Goal: Obtain resource: Download file/media

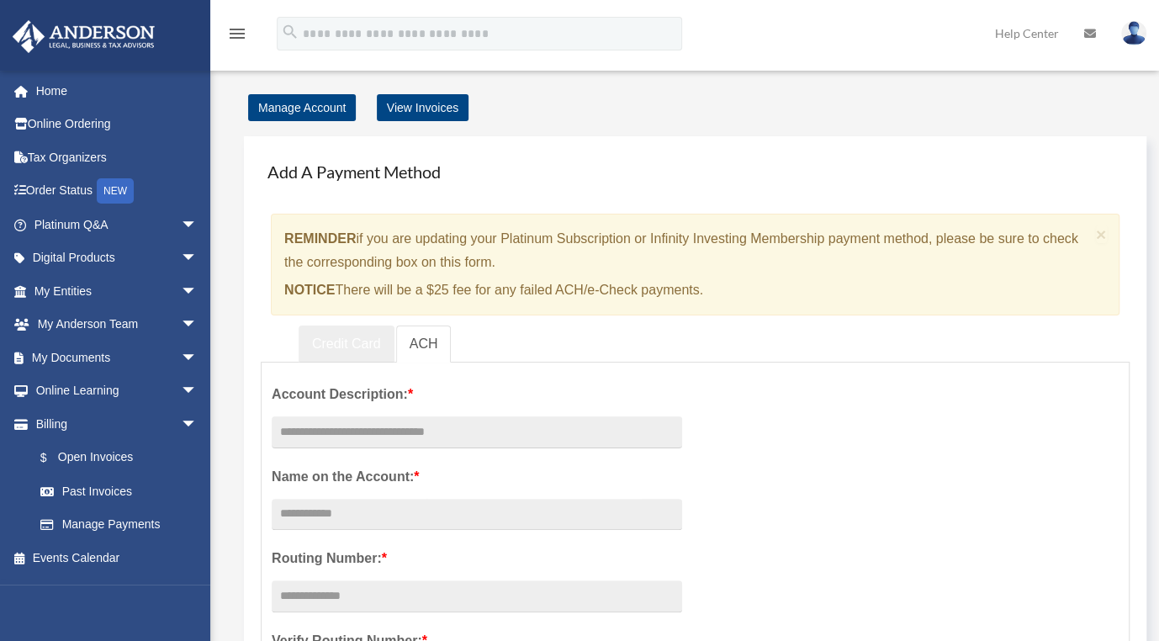
click at [364, 340] on link "Credit Card" at bounding box center [346, 344] width 96 height 38
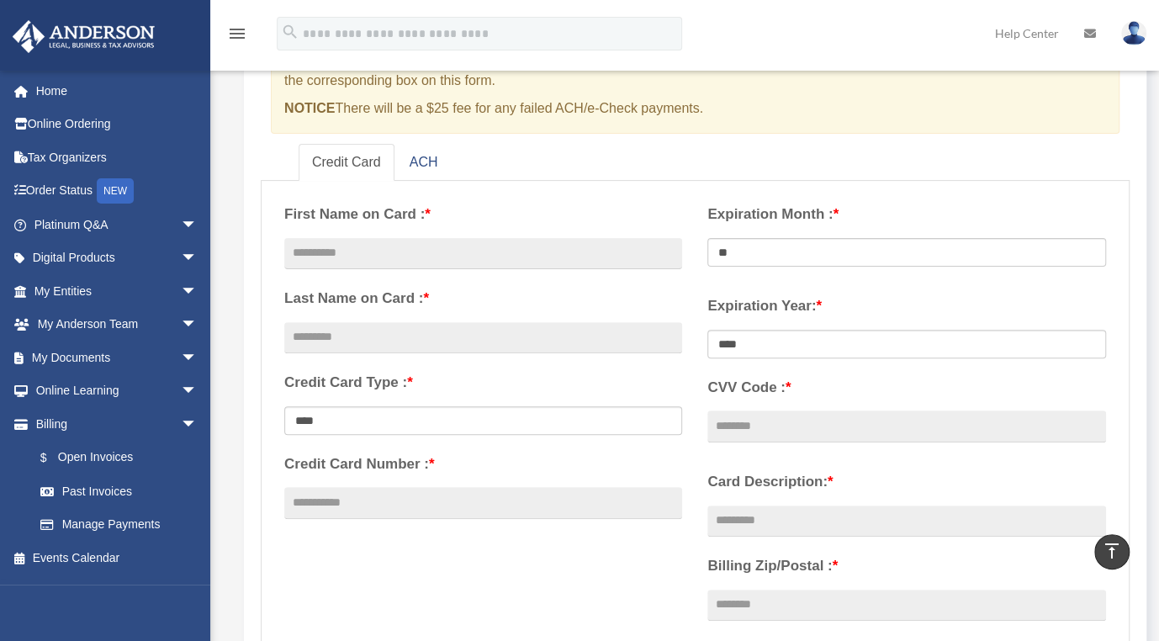
scroll to position [84, 0]
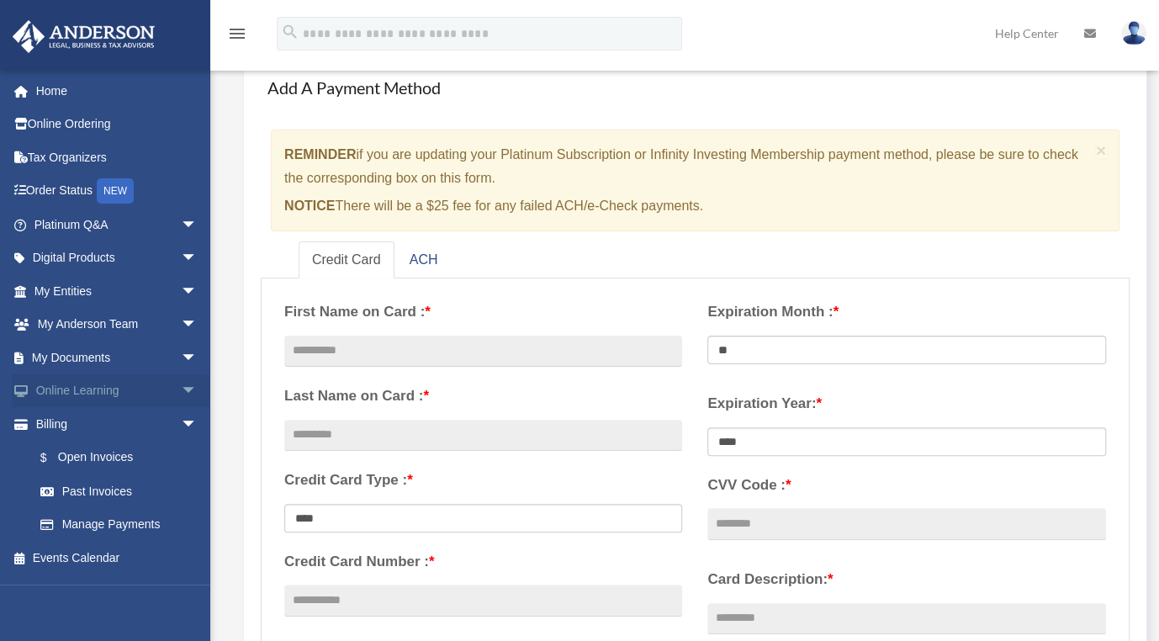
click at [181, 385] on span "arrow_drop_down" at bounding box center [198, 391] width 34 height 34
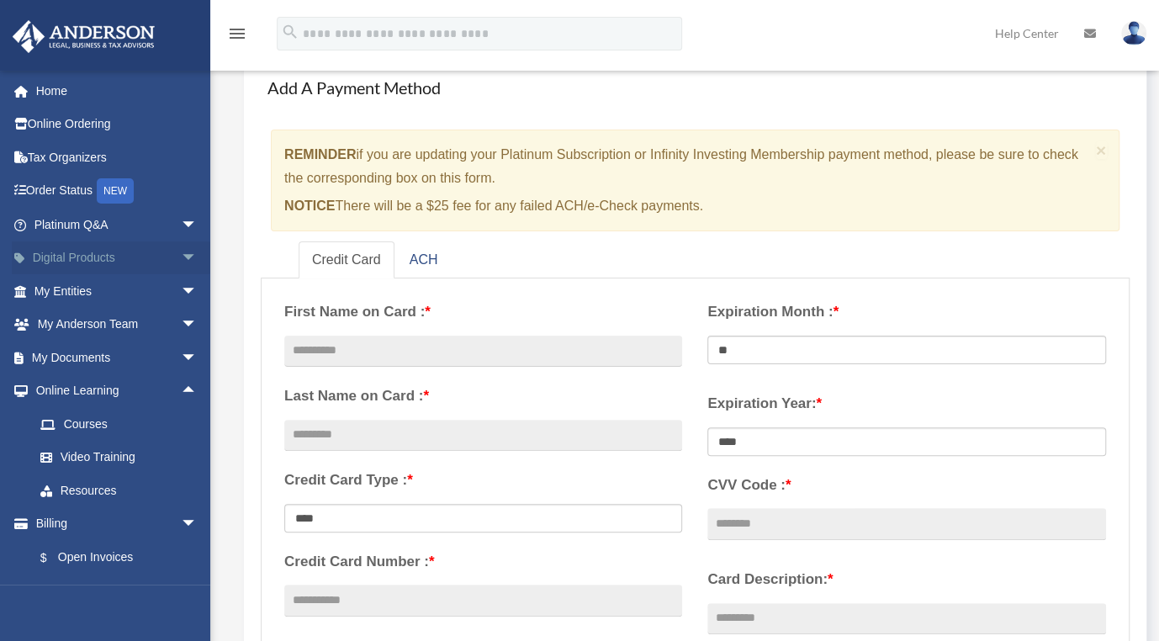
click at [182, 255] on span "arrow_drop_down" at bounding box center [198, 258] width 34 height 34
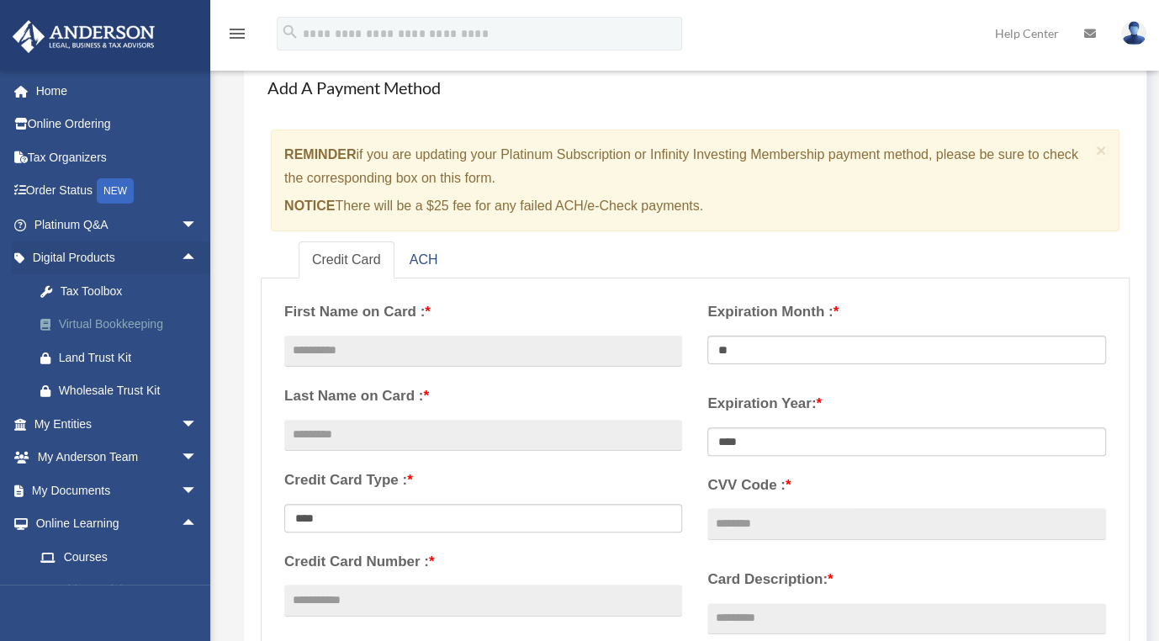
click at [90, 319] on div "Virtual Bookkeeping" at bounding box center [130, 324] width 143 height 21
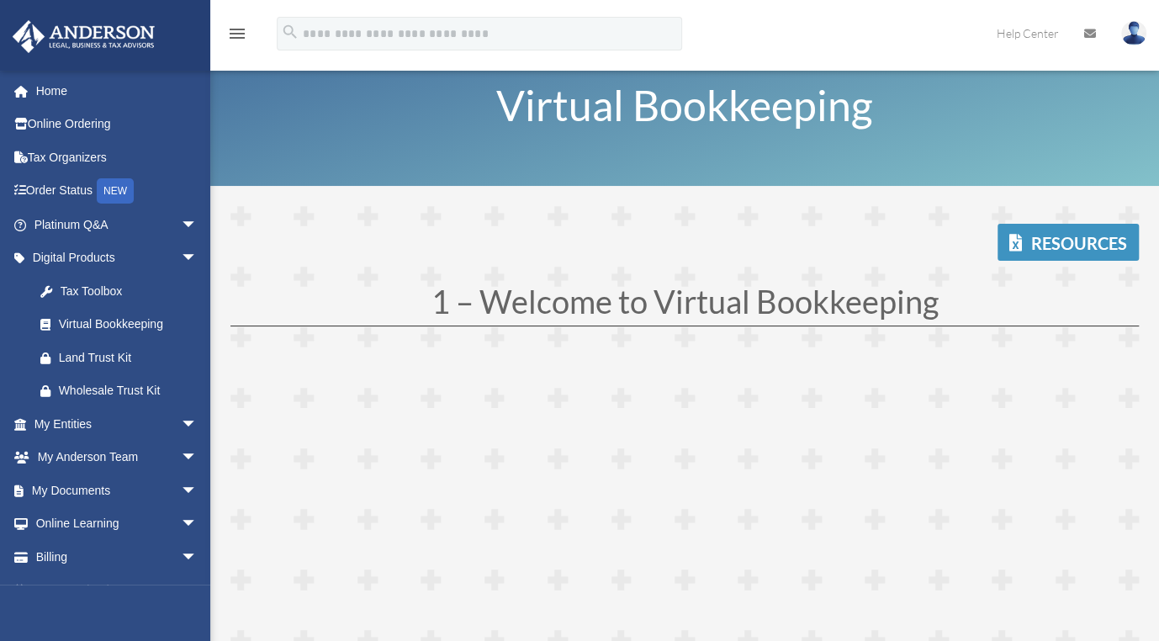
click at [1049, 242] on link "Resources" at bounding box center [1067, 242] width 141 height 37
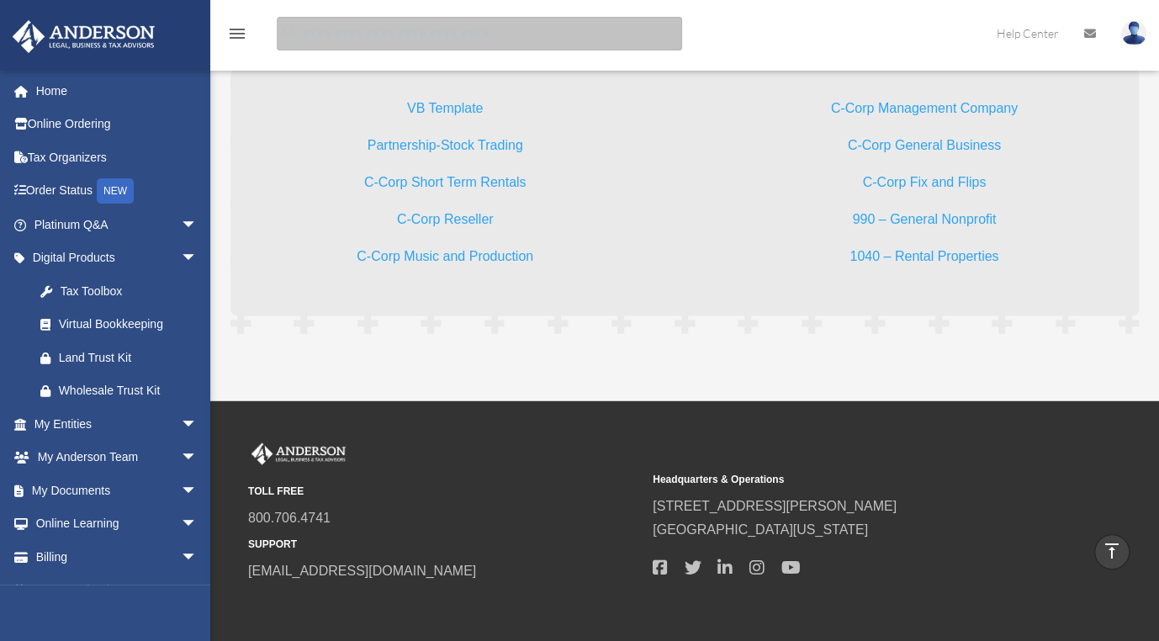
click at [440, 37] on input "search" at bounding box center [479, 34] width 405 height 34
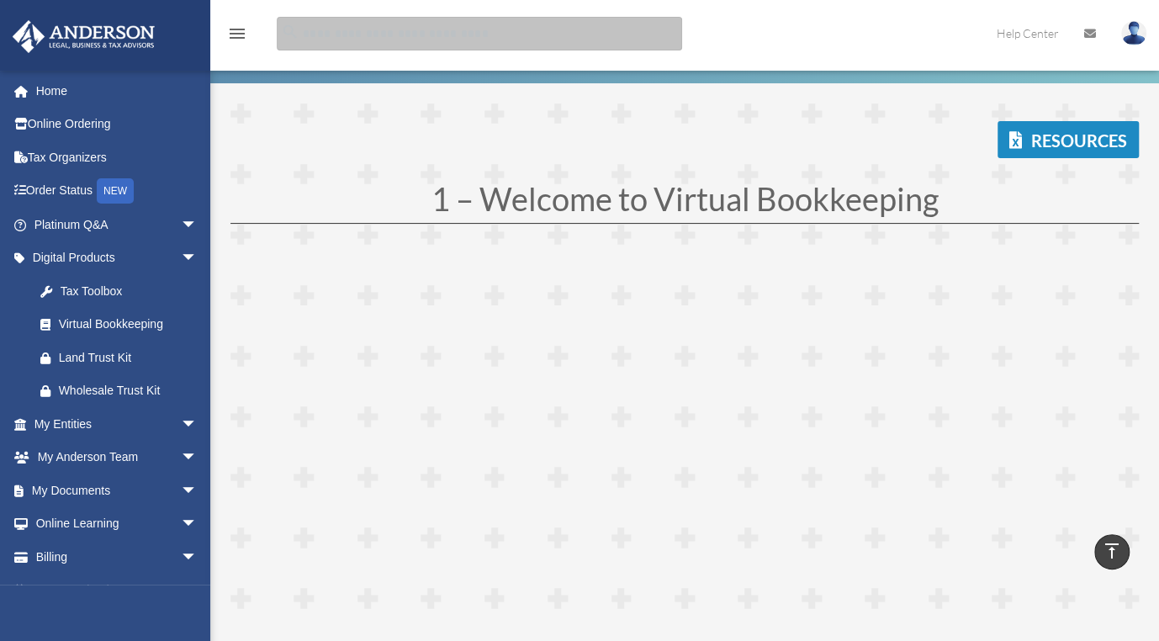
scroll to position [0, 0]
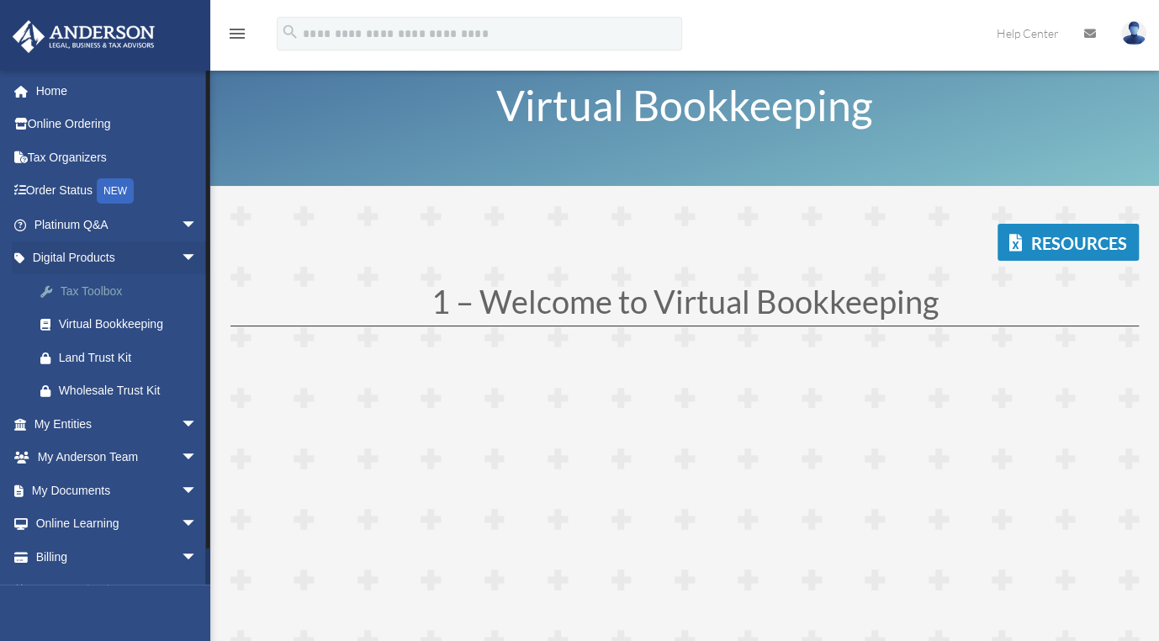
click at [84, 284] on div "Tax Toolbox" at bounding box center [130, 291] width 143 height 21
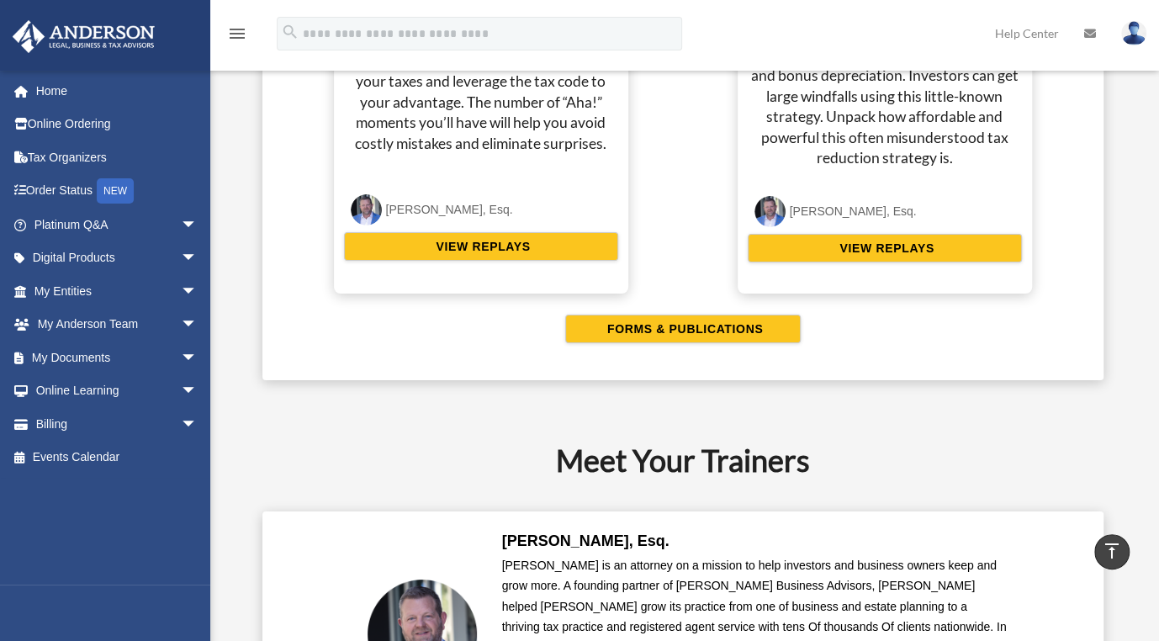
scroll to position [3363, 0]
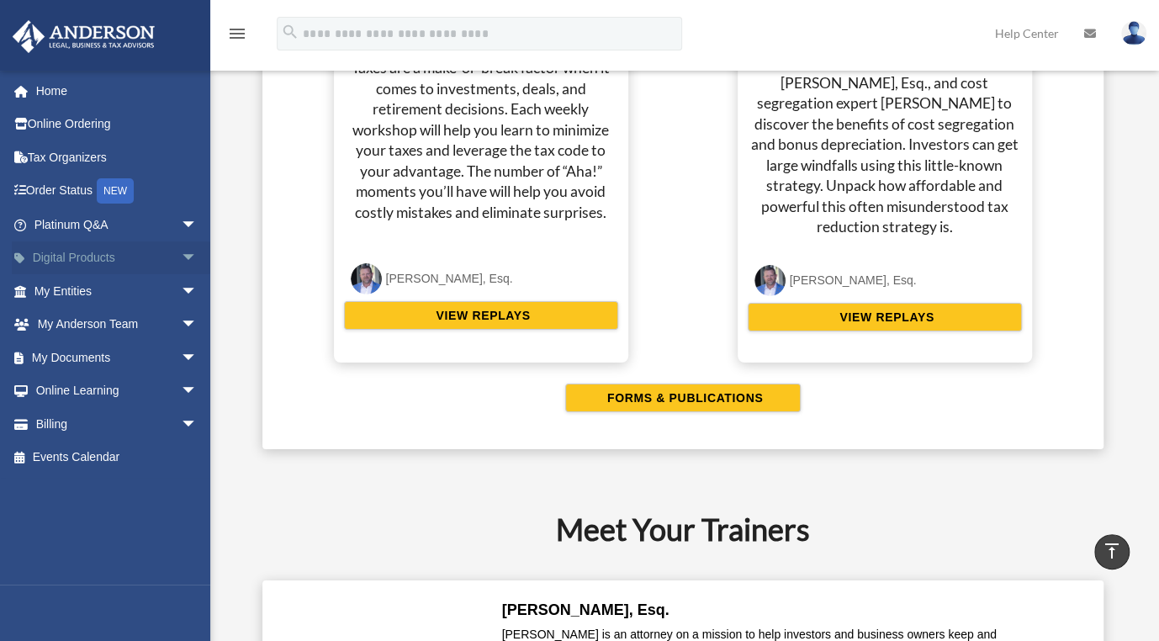
click at [181, 251] on span "arrow_drop_down" at bounding box center [198, 258] width 34 height 34
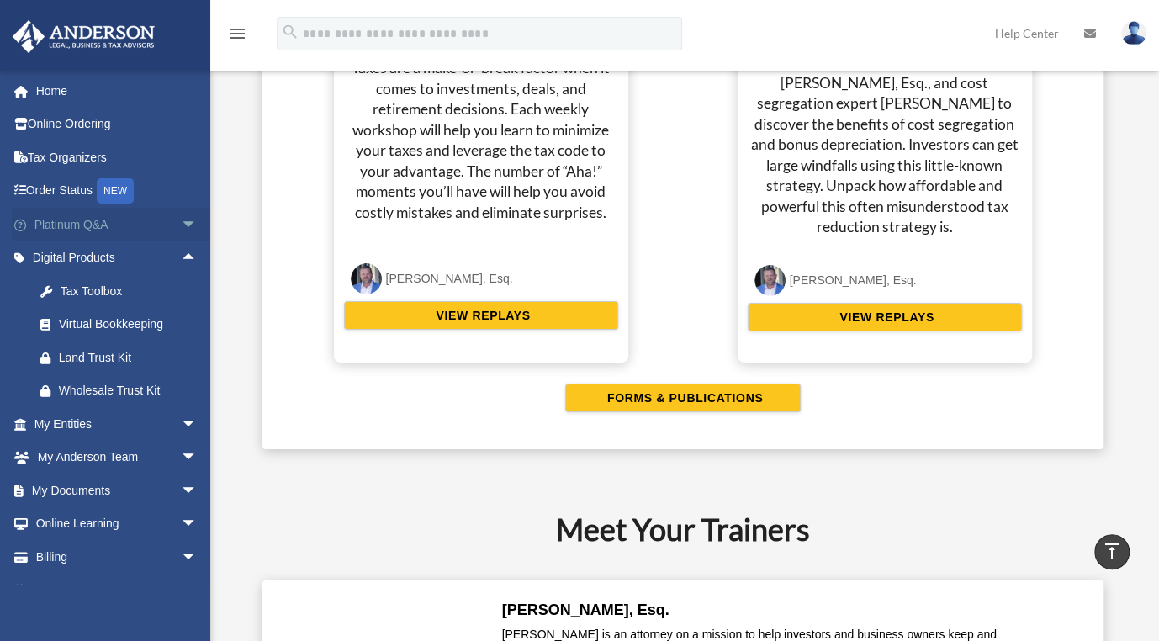
click at [181, 218] on span "arrow_drop_down" at bounding box center [198, 225] width 34 height 34
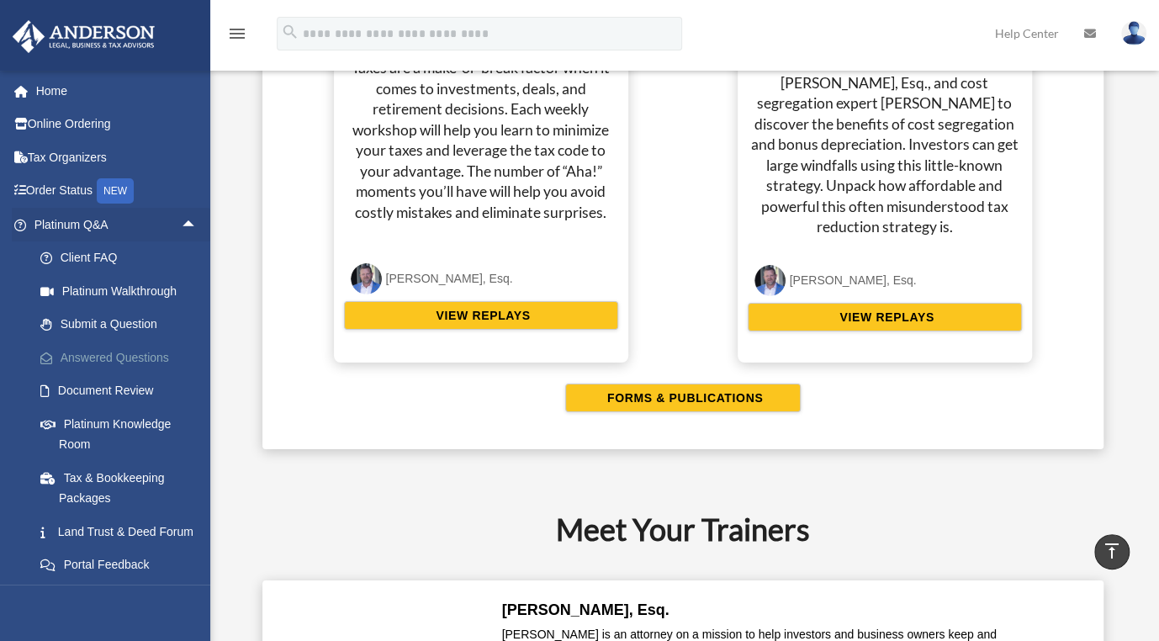
click at [126, 350] on link "Answered Questions" at bounding box center [123, 358] width 199 height 34
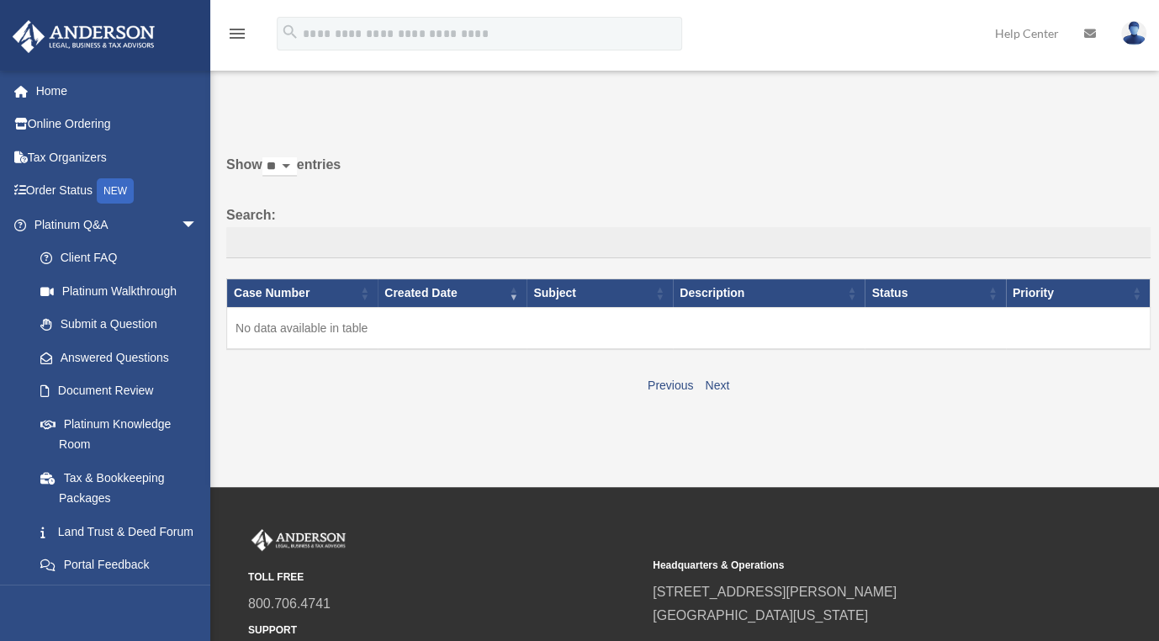
click at [343, 326] on td "No data available in table" at bounding box center [688, 328] width 923 height 42
click at [350, 410] on div "Do you really want to log out? Yes No Show ** ** ** *** entries Search: Case Nu…" at bounding box center [682, 258] width 936 height 325
click at [143, 323] on link "Submit a Question" at bounding box center [123, 325] width 199 height 34
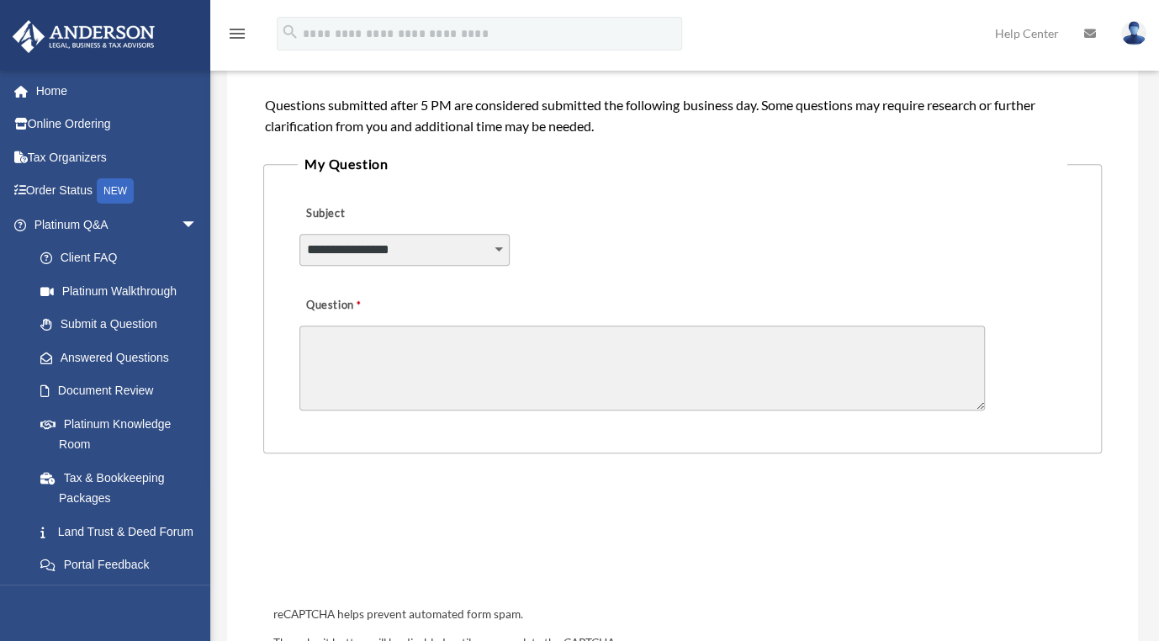
scroll to position [336, 0]
click at [493, 251] on select "**********" at bounding box center [404, 249] width 210 height 32
click at [779, 249] on div "**********" at bounding box center [682, 238] width 769 height 92
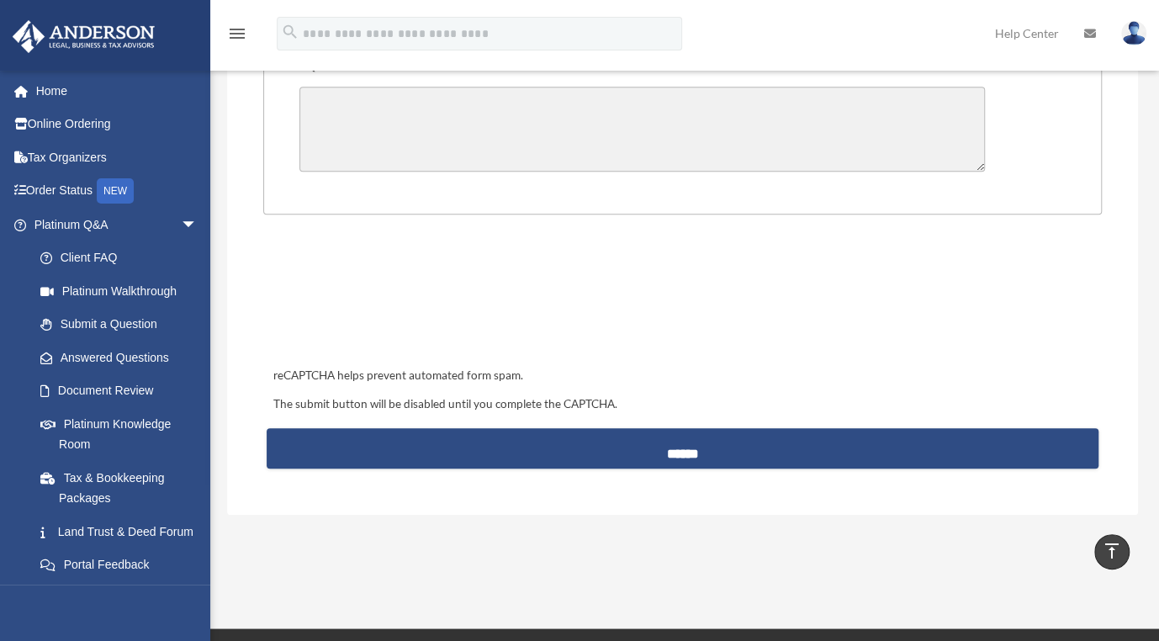
scroll to position [673, 0]
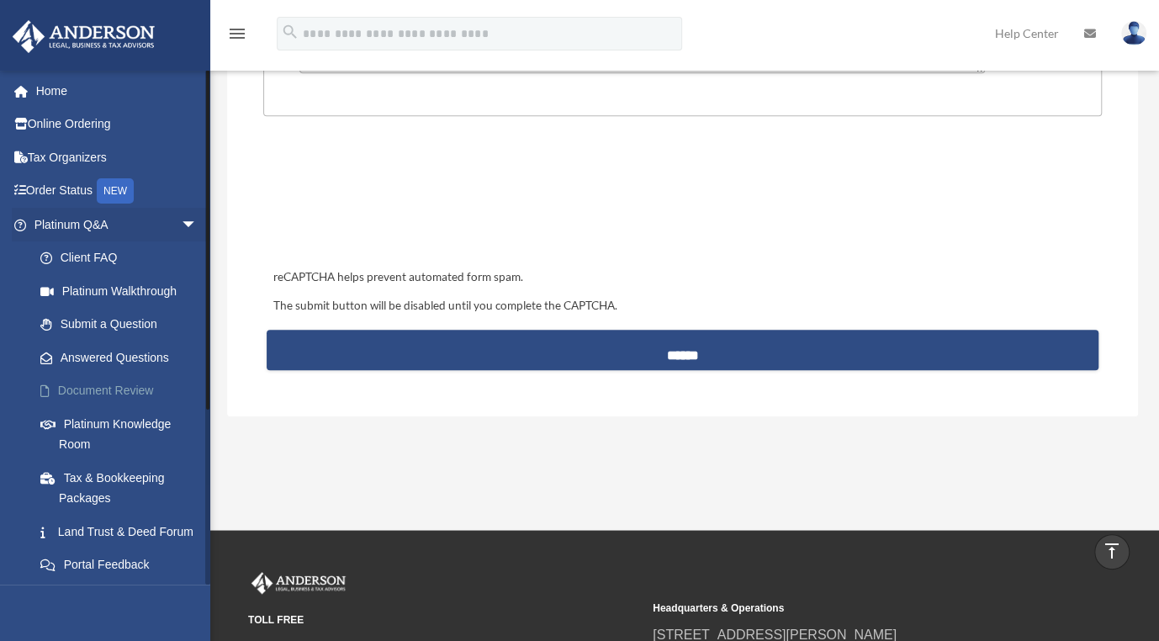
click at [77, 383] on link "Document Review" at bounding box center [123, 391] width 199 height 34
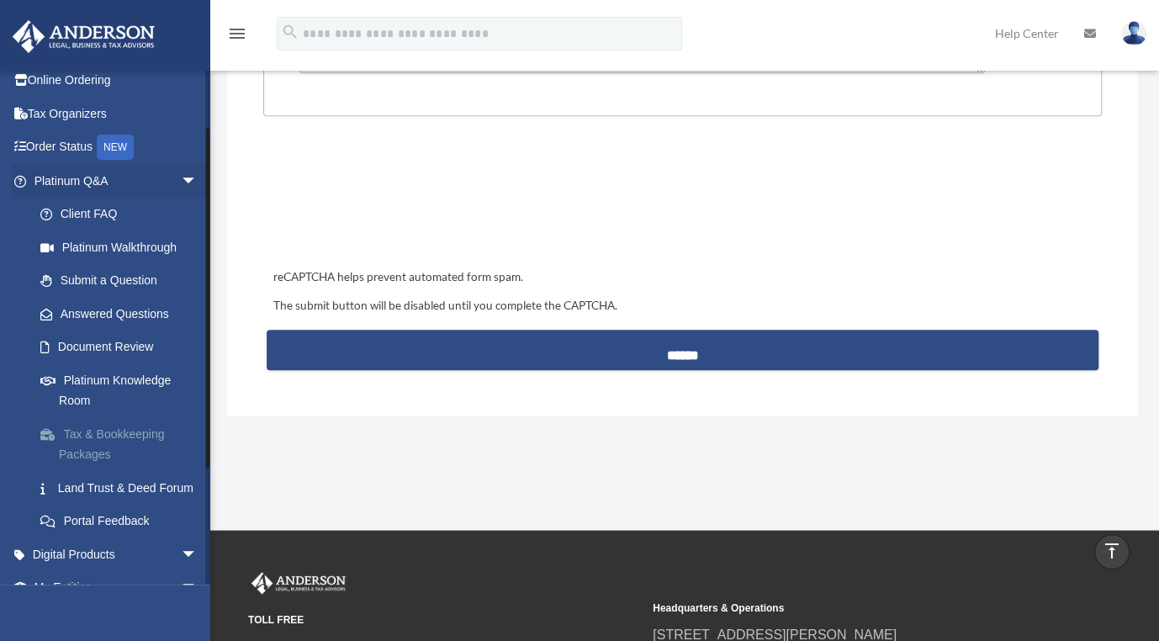
scroll to position [84, 0]
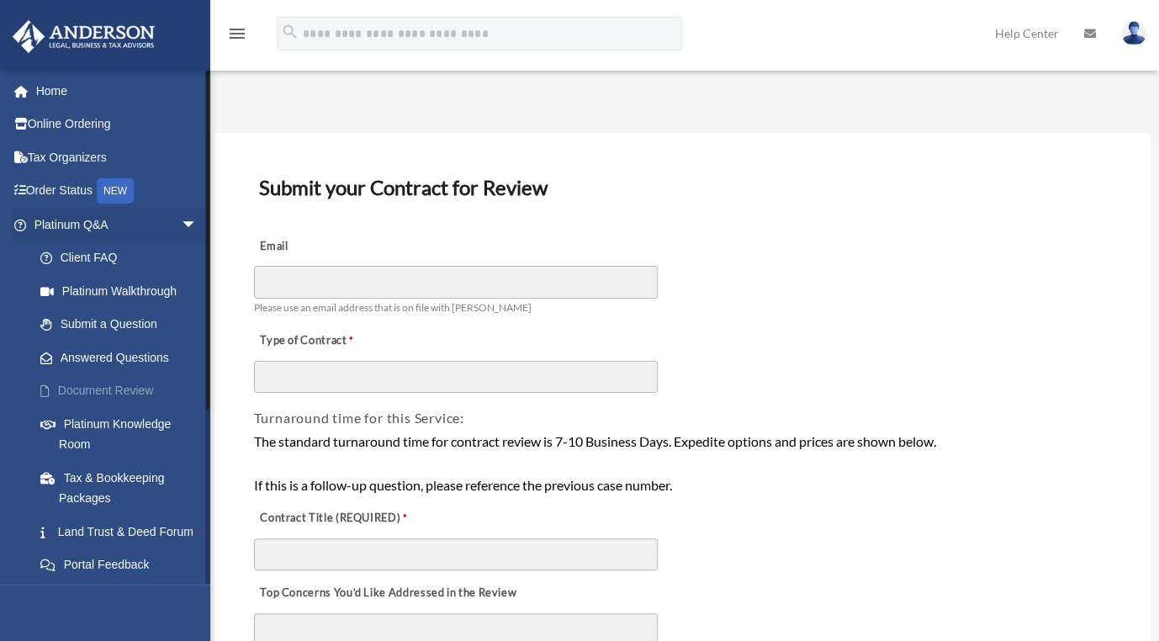
click at [107, 382] on link "Document Review" at bounding box center [123, 391] width 199 height 34
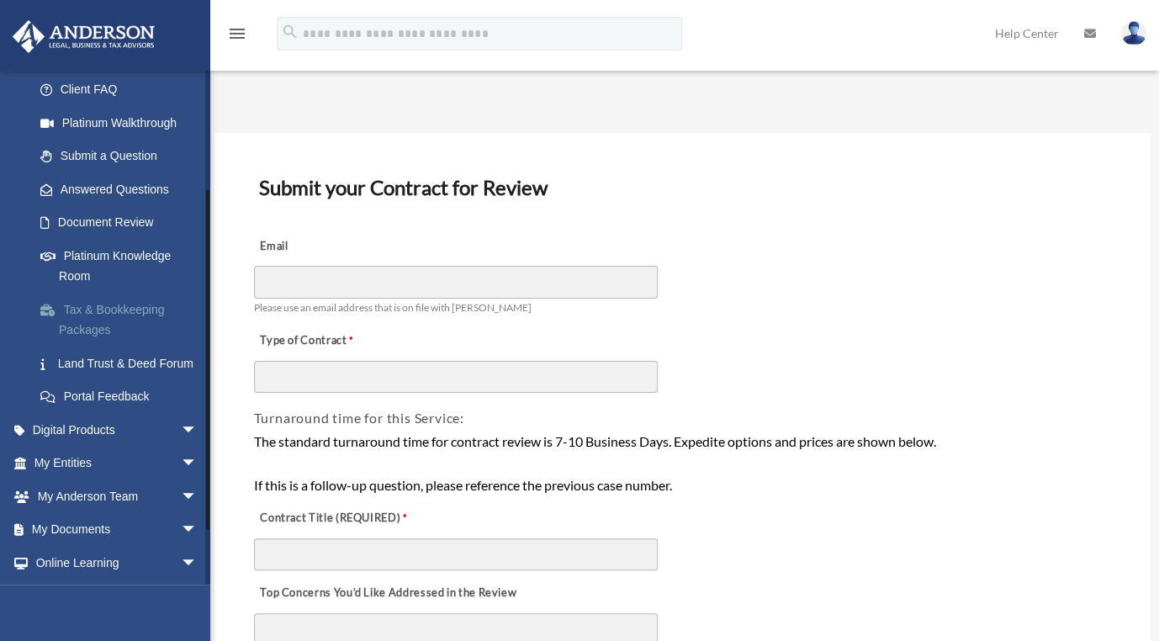
scroll to position [252, 0]
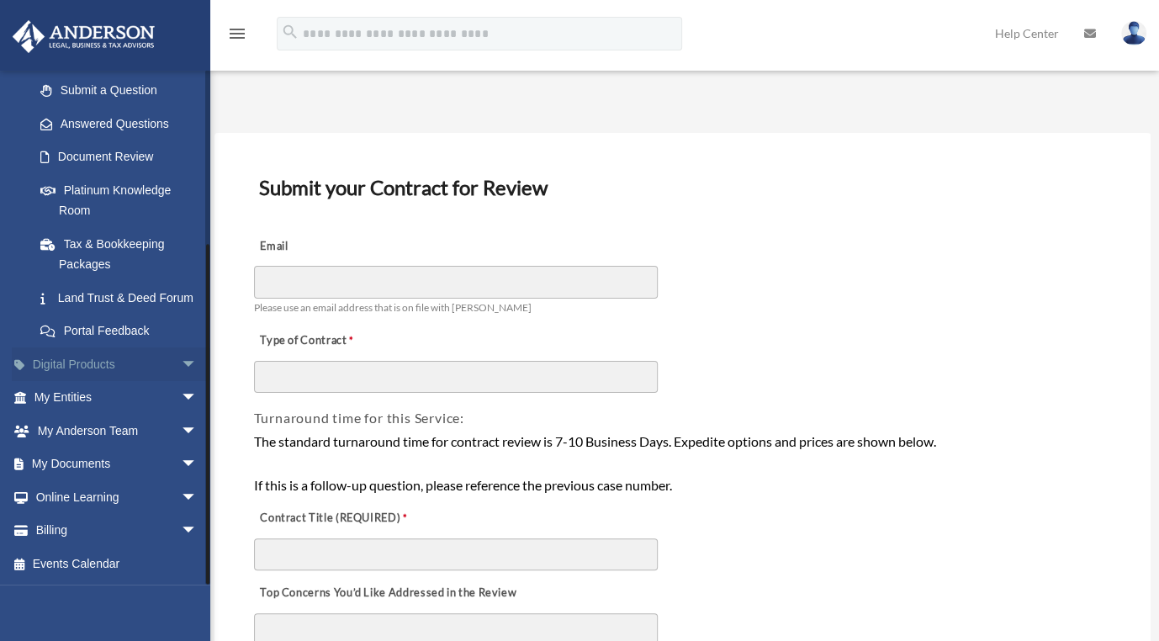
click at [182, 361] on span "arrow_drop_down" at bounding box center [198, 364] width 34 height 34
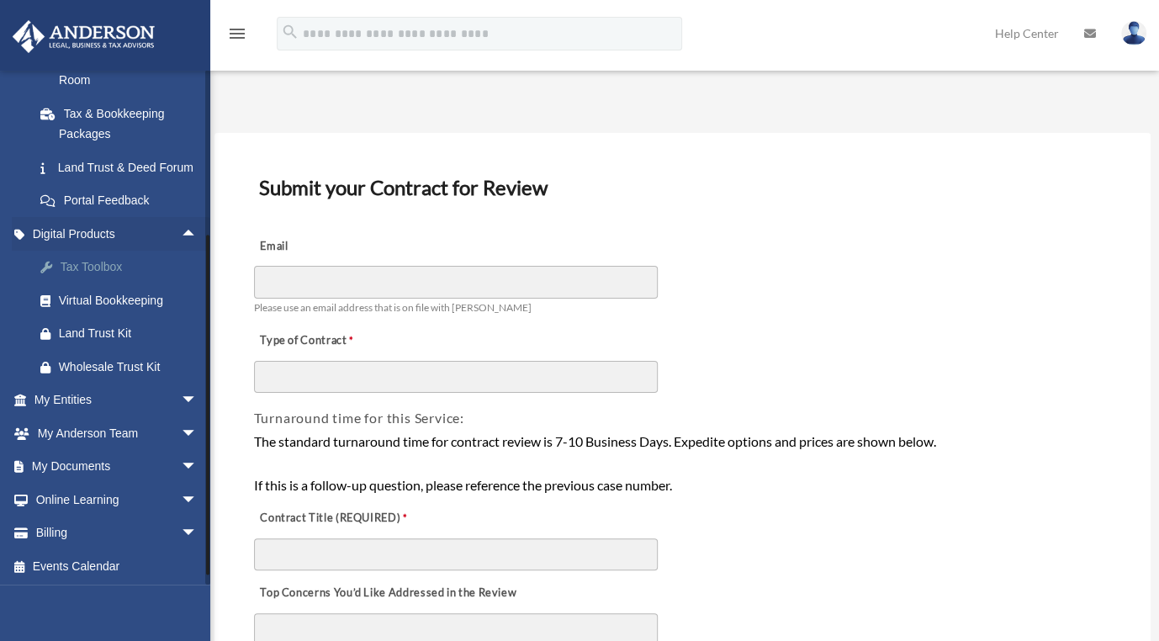
scroll to position [386, 0]
click at [102, 263] on div "Tax Toolbox" at bounding box center [130, 264] width 143 height 21
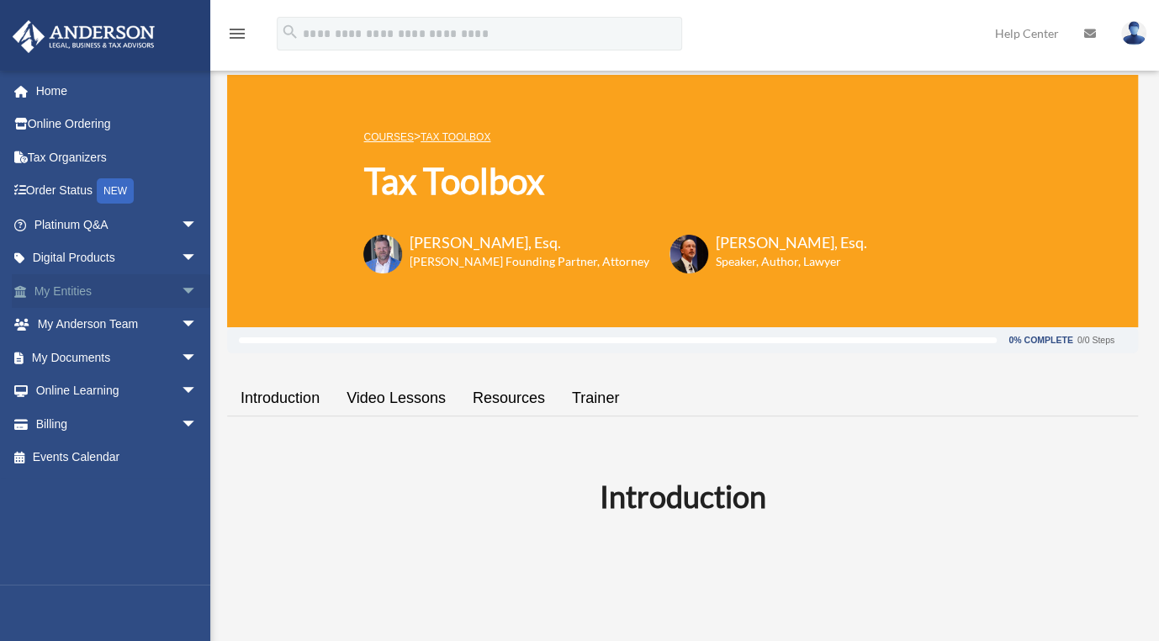
click at [181, 288] on span "arrow_drop_down" at bounding box center [198, 291] width 34 height 34
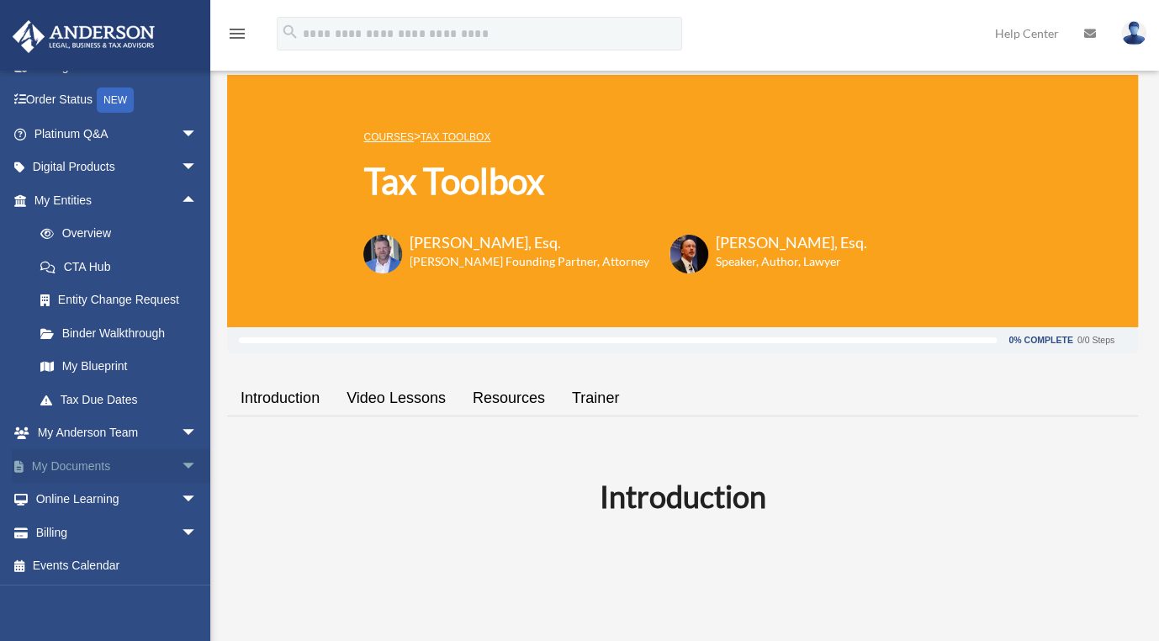
scroll to position [92, 0]
click at [181, 427] on span "arrow_drop_down" at bounding box center [198, 432] width 34 height 34
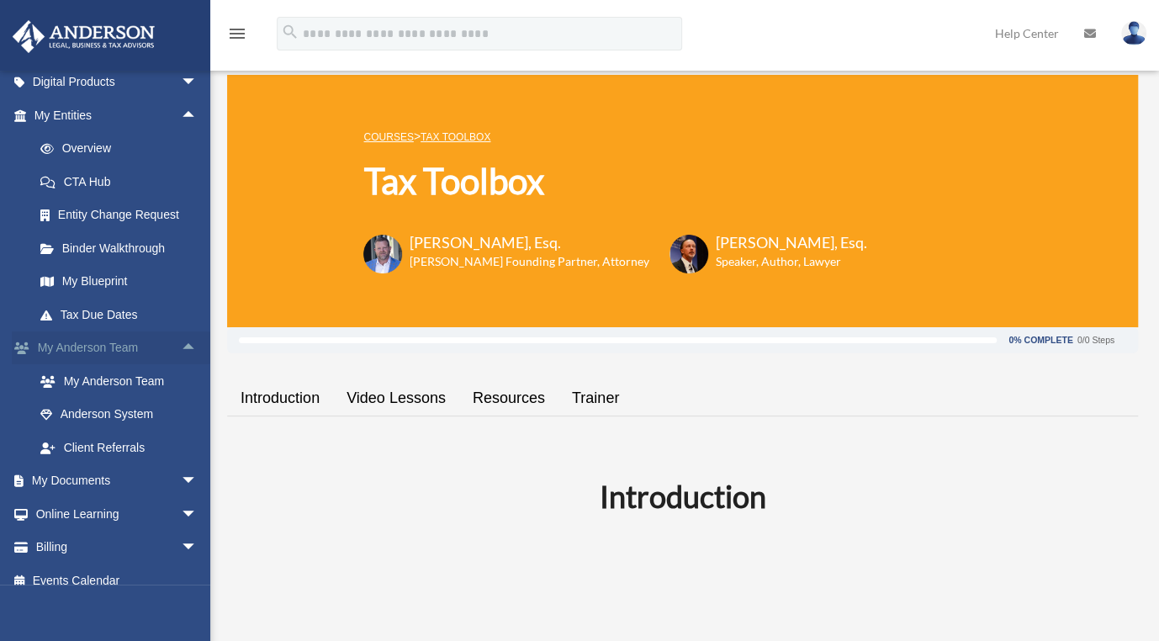
scroll to position [192, 0]
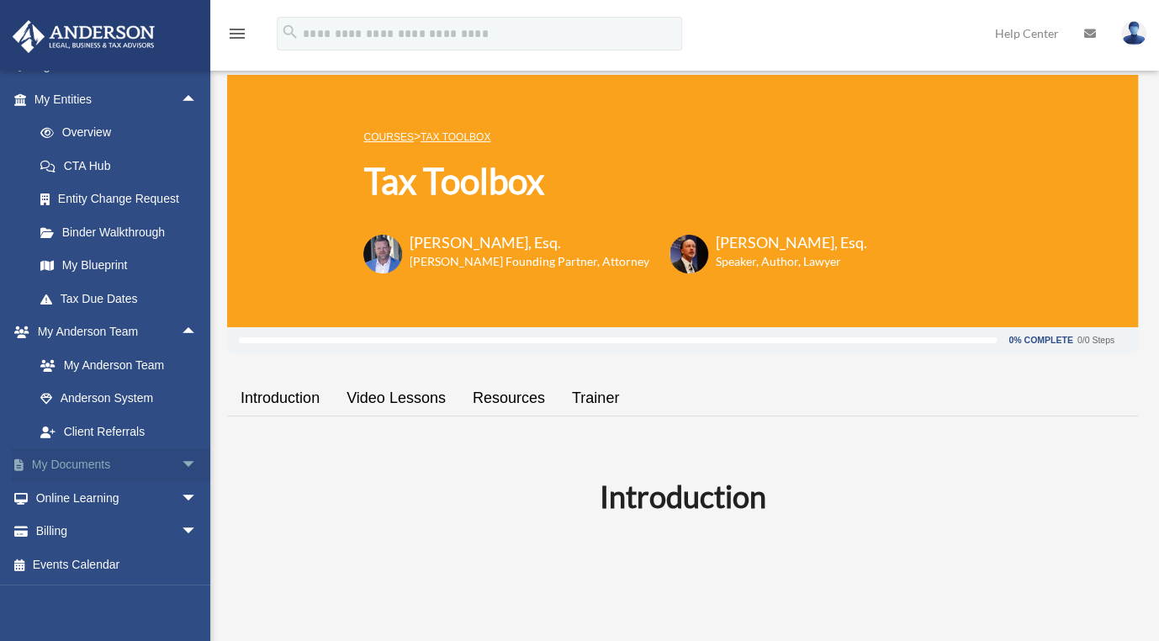
click at [181, 457] on span "arrow_drop_down" at bounding box center [198, 465] width 34 height 34
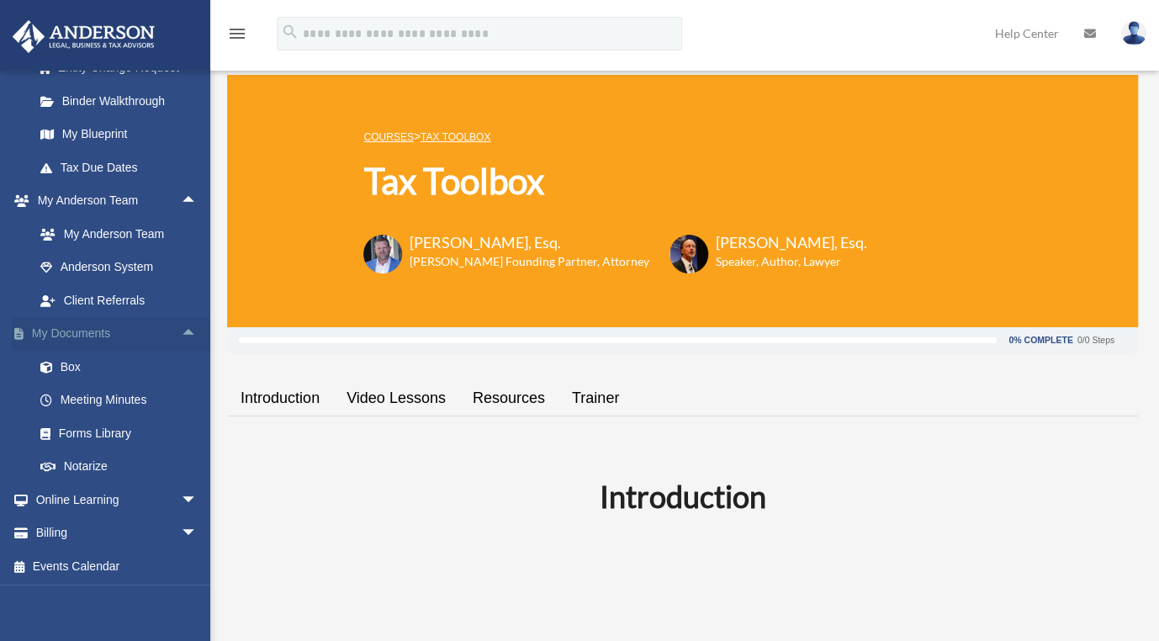
scroll to position [325, 0]
click at [120, 397] on link "Meeting Minutes" at bounding box center [123, 399] width 199 height 34
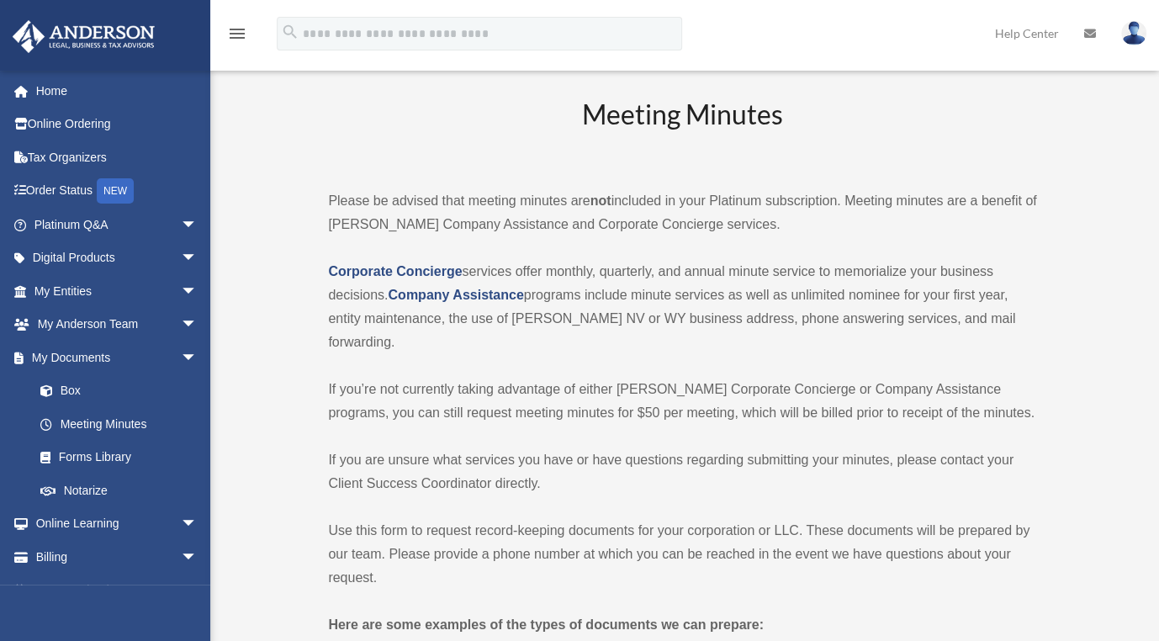
click at [584, 380] on p "If you’re not currently taking advantage of either Anderson’s Corporate Concier…" at bounding box center [682, 401] width 708 height 47
drag, startPoint x: 691, startPoint y: 408, endPoint x: 580, endPoint y: 412, distance: 111.1
click at [580, 412] on p "If you’re not currently taking advantage of either Anderson’s Corporate Concier…" at bounding box center [682, 401] width 708 height 47
click at [81, 466] on link "Forms Library" at bounding box center [123, 458] width 199 height 34
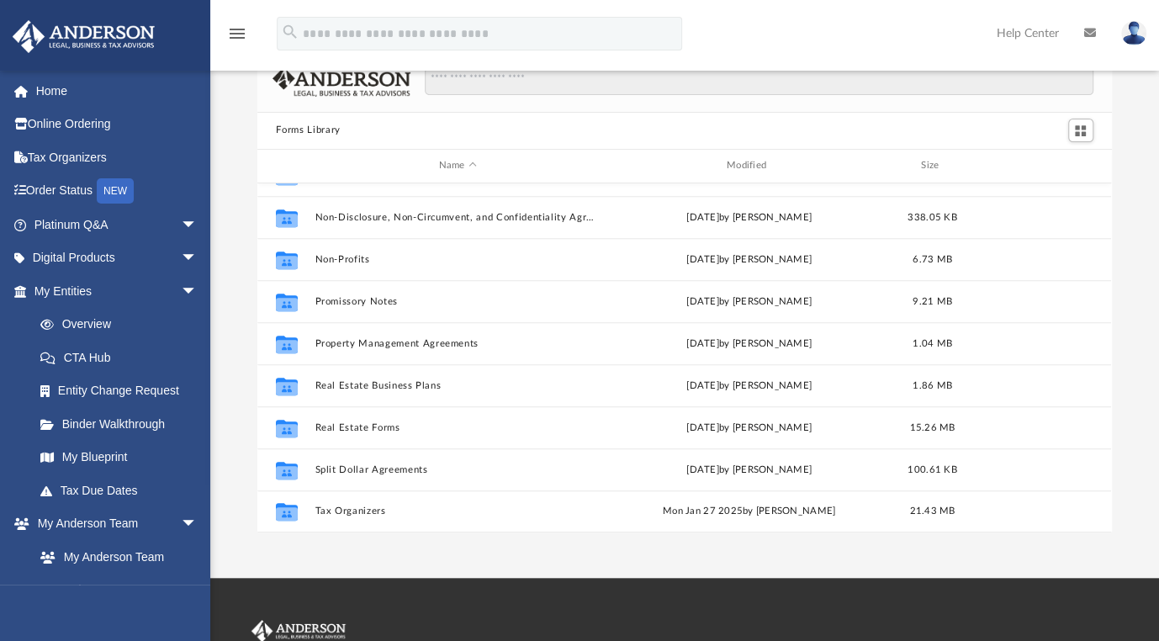
scroll to position [84, 0]
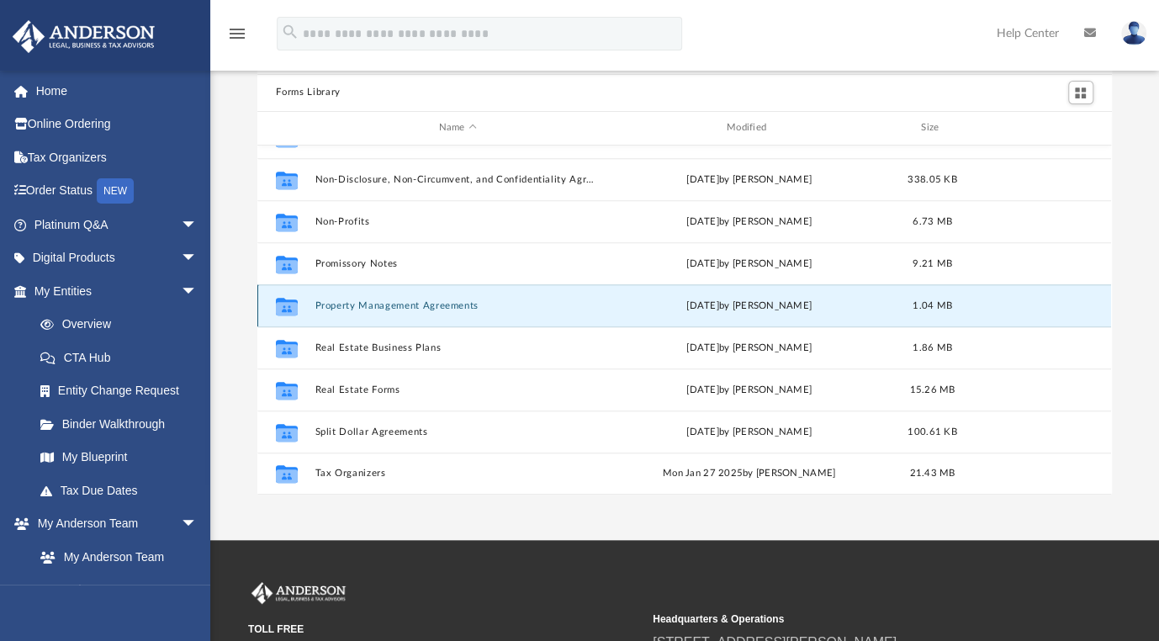
click at [444, 303] on button "Property Management Agreements" at bounding box center [457, 305] width 284 height 11
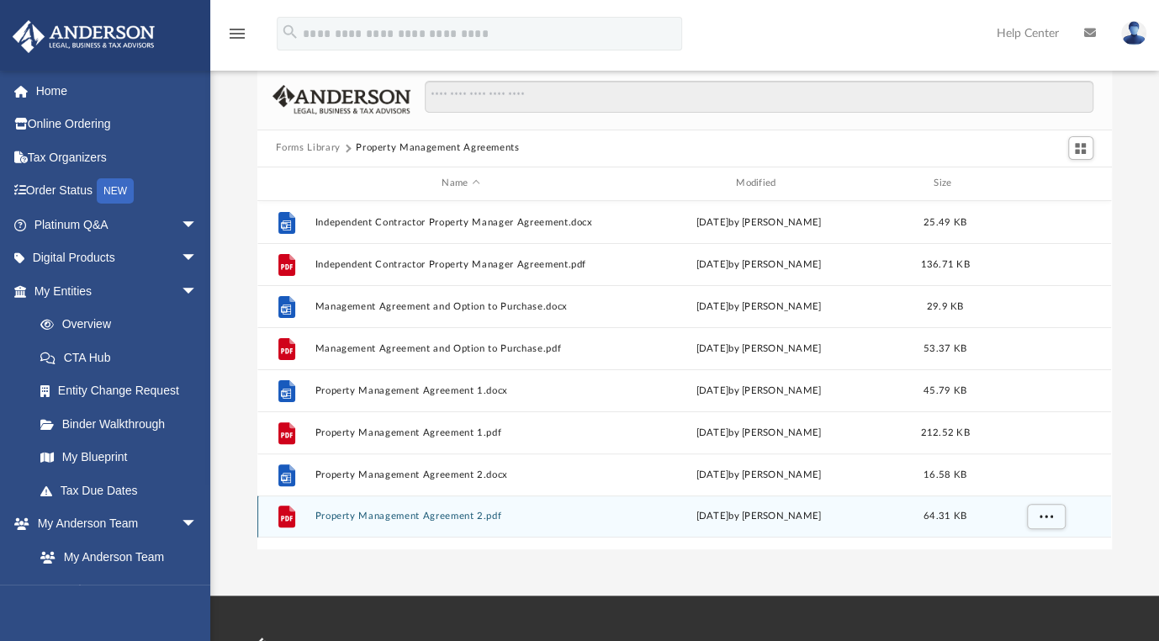
scroll to position [0, 0]
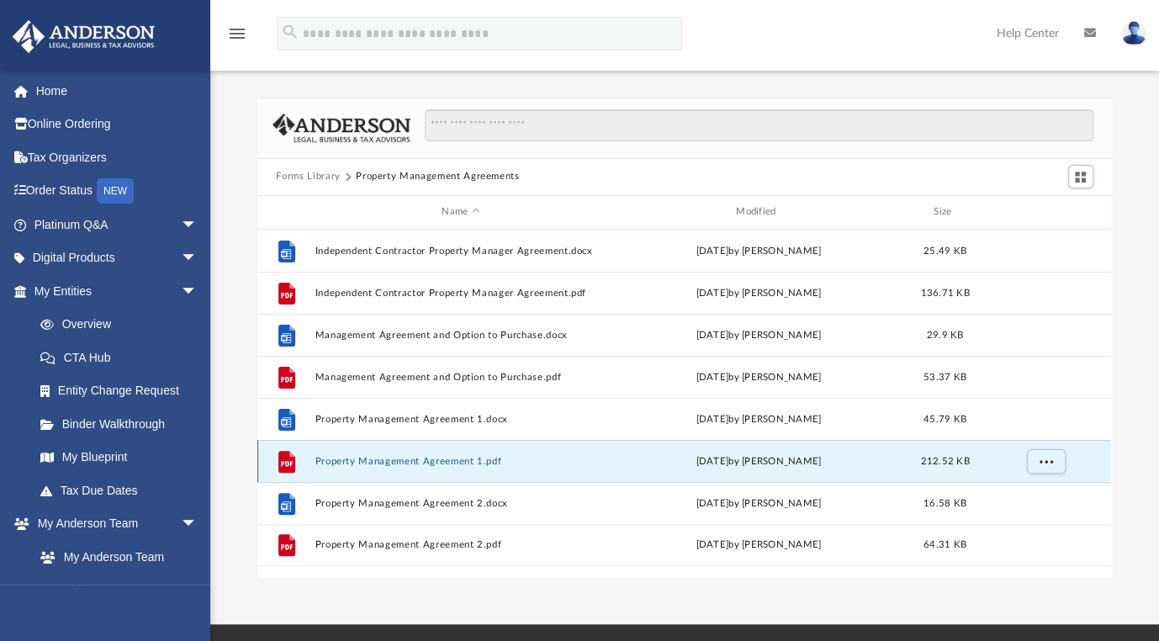
click at [392, 459] on button "Property Management Agreement 1.pdf" at bounding box center [460, 461] width 291 height 11
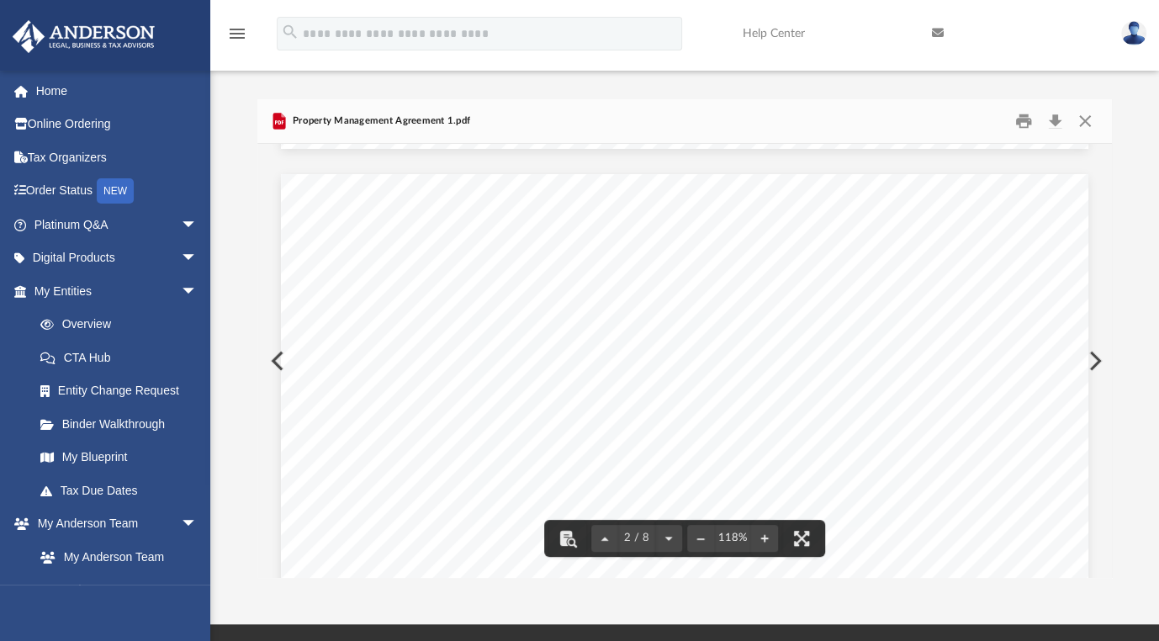
scroll to position [1261, 0]
click at [1085, 126] on button "Close" at bounding box center [1084, 121] width 30 height 26
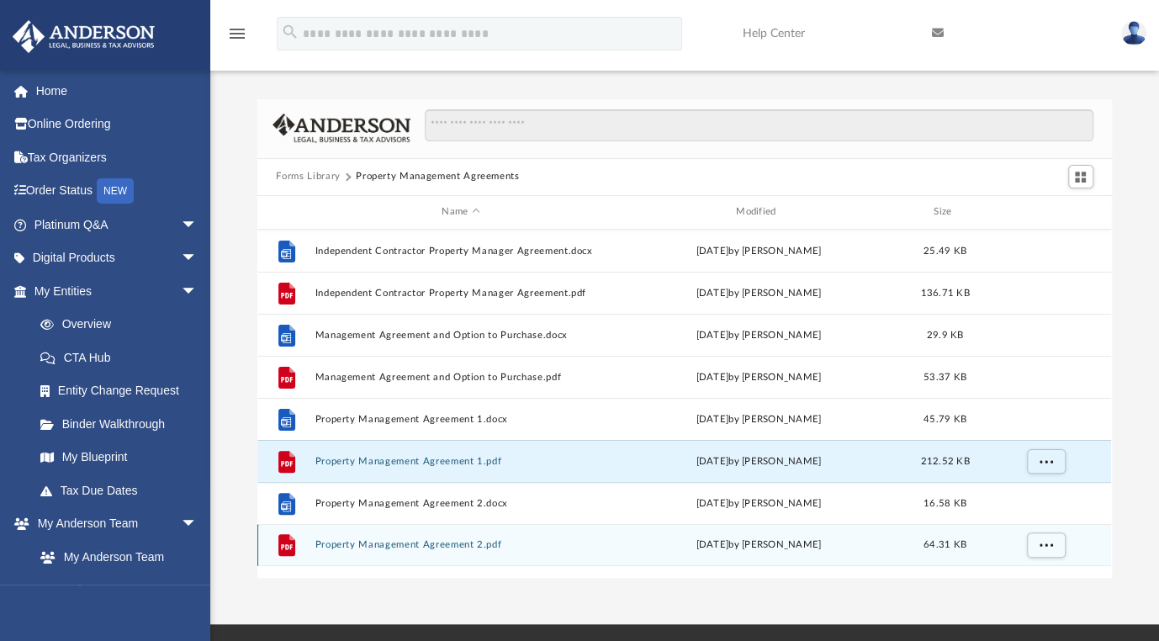
click at [382, 543] on button "Property Management Agreement 2.pdf" at bounding box center [460, 544] width 291 height 11
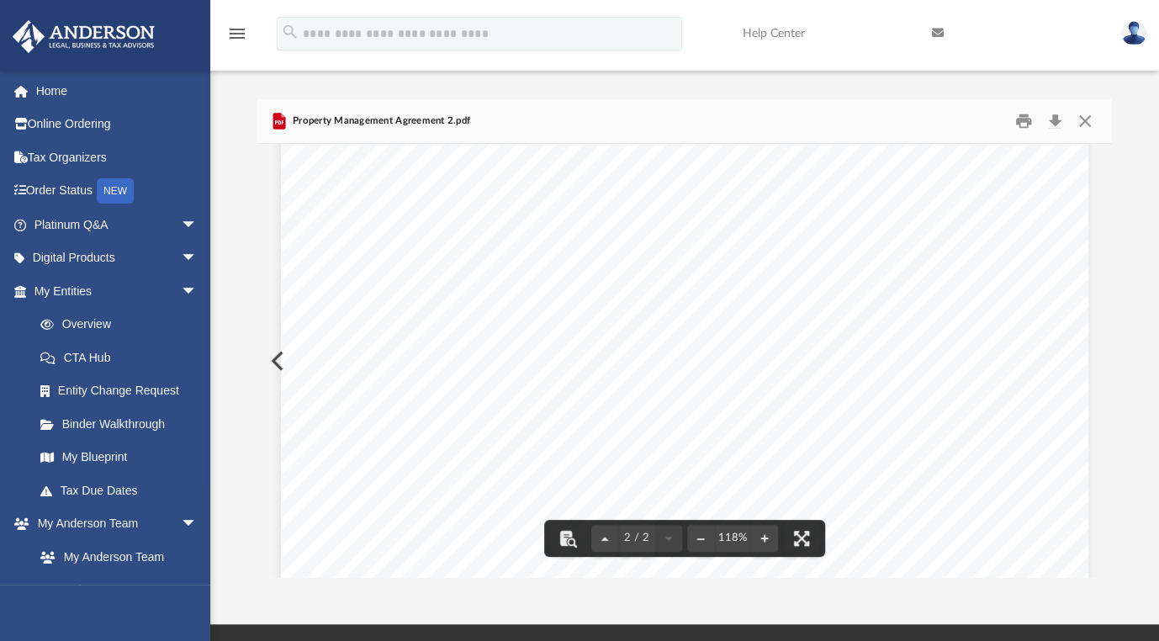
scroll to position [948, 0]
click at [1090, 119] on button "Close" at bounding box center [1084, 121] width 30 height 26
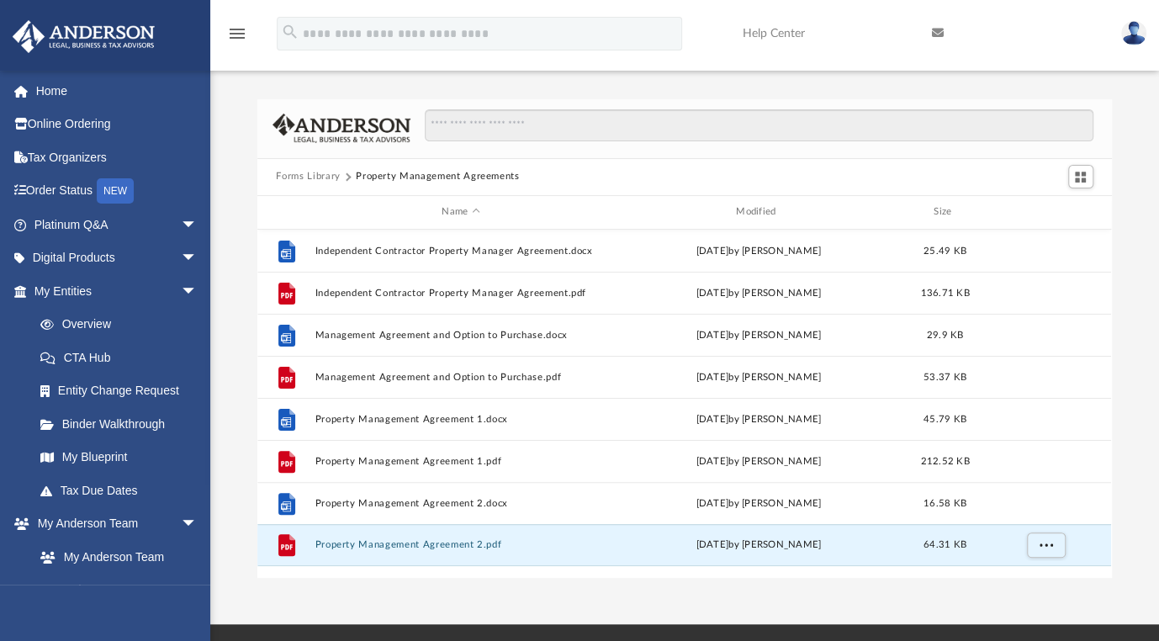
click at [488, 598] on div "App [EMAIL_ADDRESS][DOMAIN_NAME] Sign Out [EMAIL_ADDRESS][DOMAIN_NAME] Home Onl…" at bounding box center [579, 312] width 1159 height 624
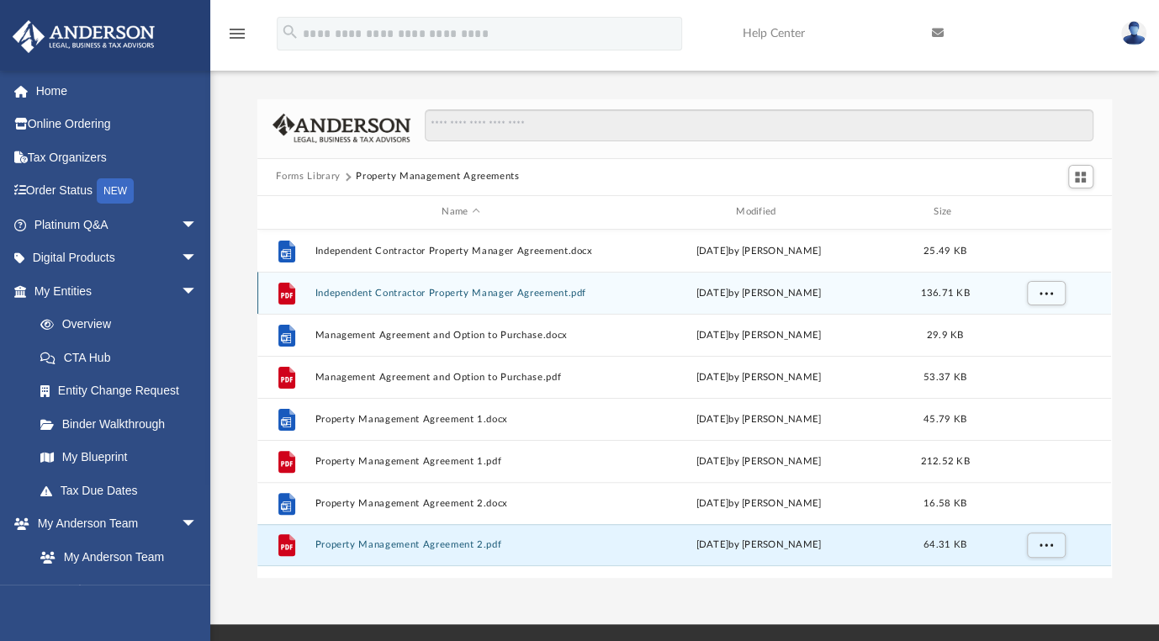
click at [457, 291] on button "Independent Contractor Property Manager Agreement.pdf" at bounding box center [460, 293] width 291 height 11
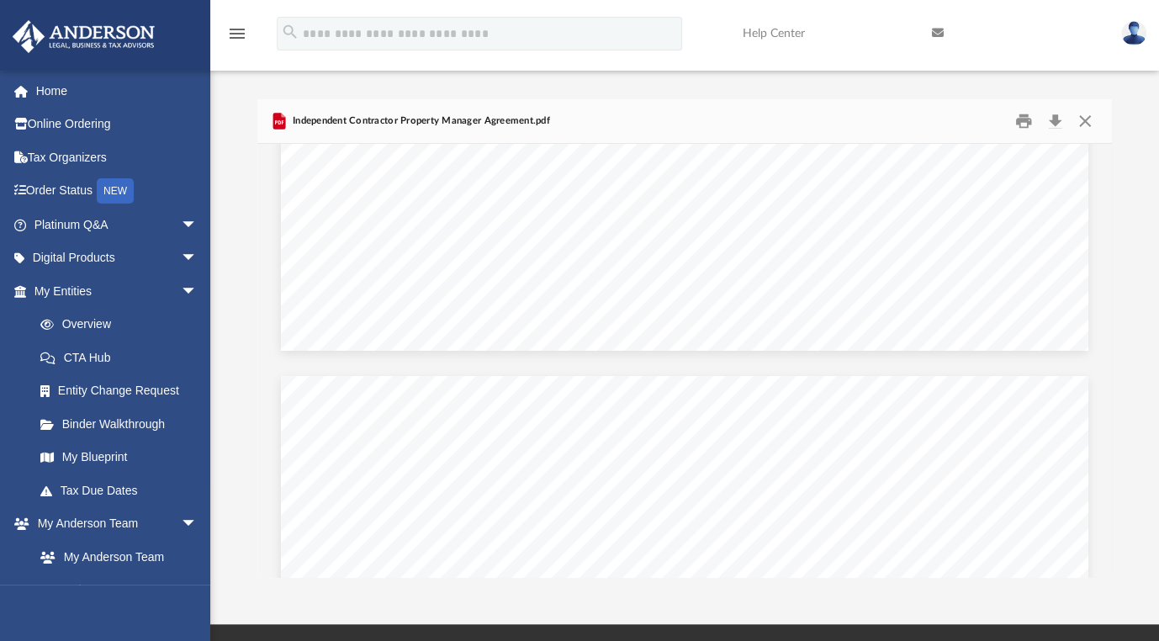
scroll to position [5549, 0]
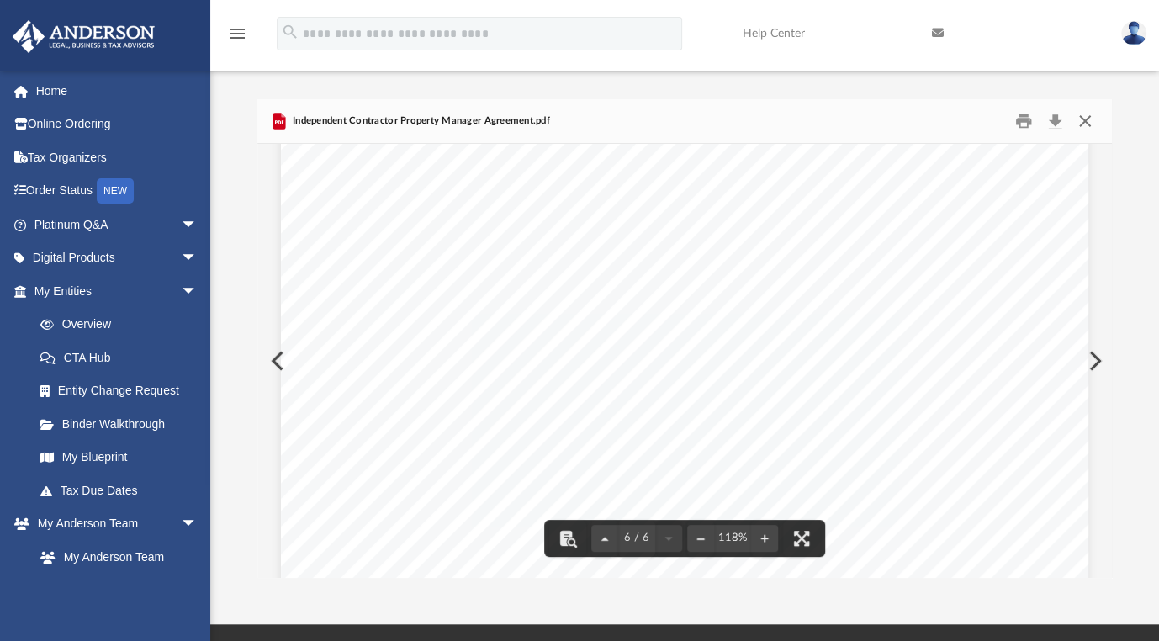
click at [1086, 127] on button "Close" at bounding box center [1084, 121] width 30 height 26
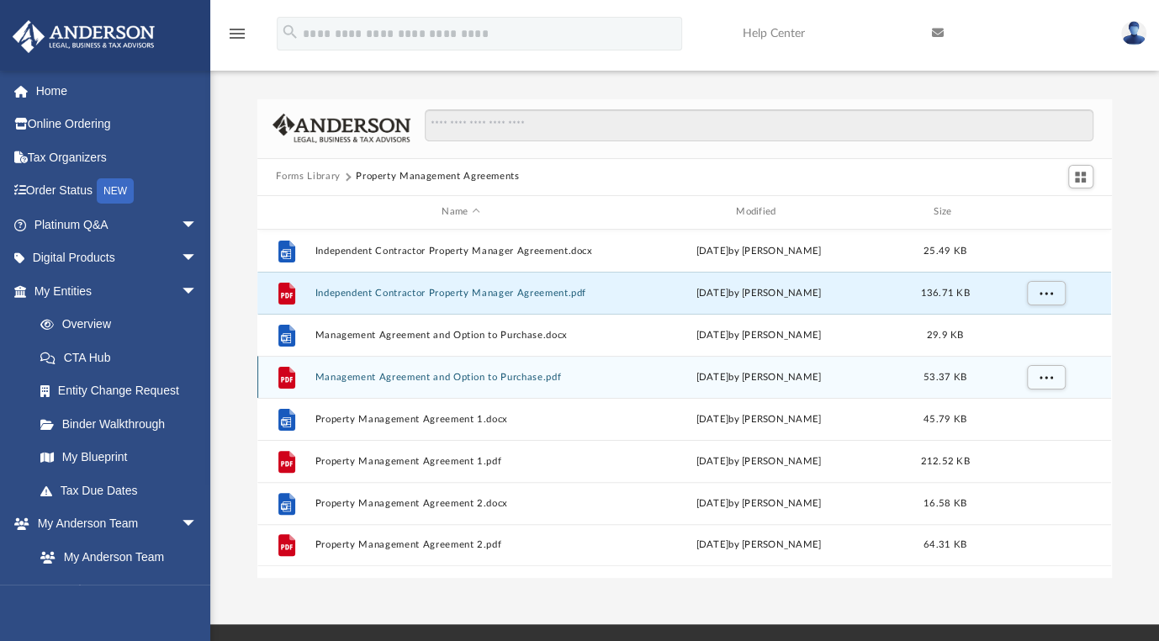
click at [475, 375] on button "Management Agreement and Option to Purchase.pdf" at bounding box center [460, 377] width 291 height 11
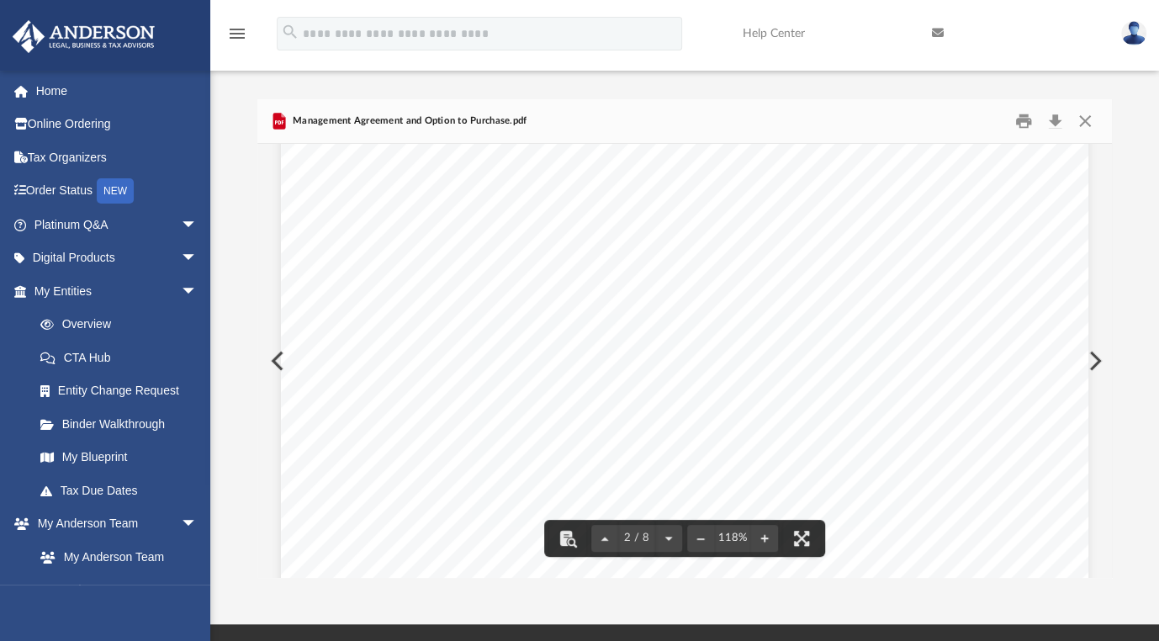
scroll to position [1597, 0]
click at [1087, 124] on button "Close" at bounding box center [1084, 121] width 30 height 26
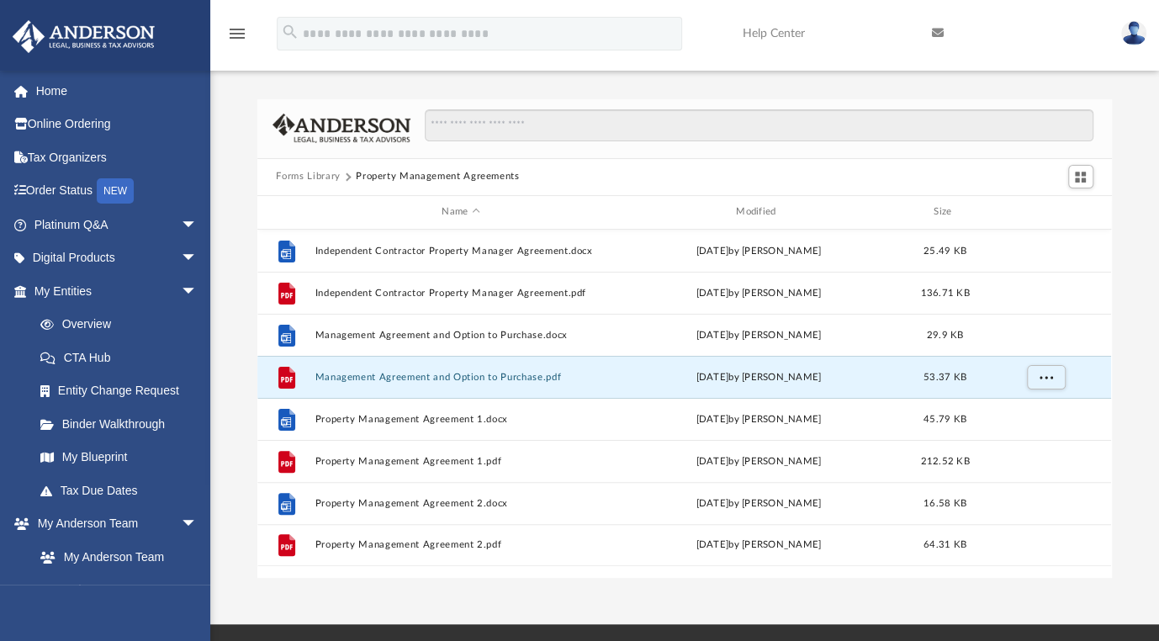
click at [291, 178] on button "Forms Library" at bounding box center [308, 176] width 64 height 15
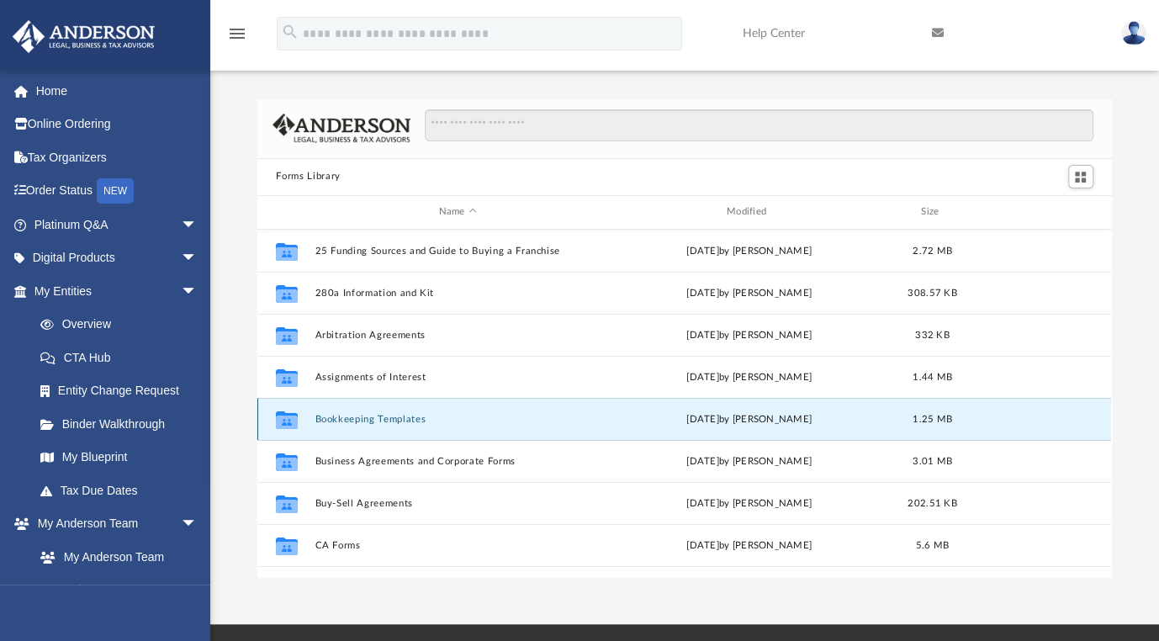
click at [400, 417] on button "Bookkeeping Templates" at bounding box center [457, 419] width 284 height 11
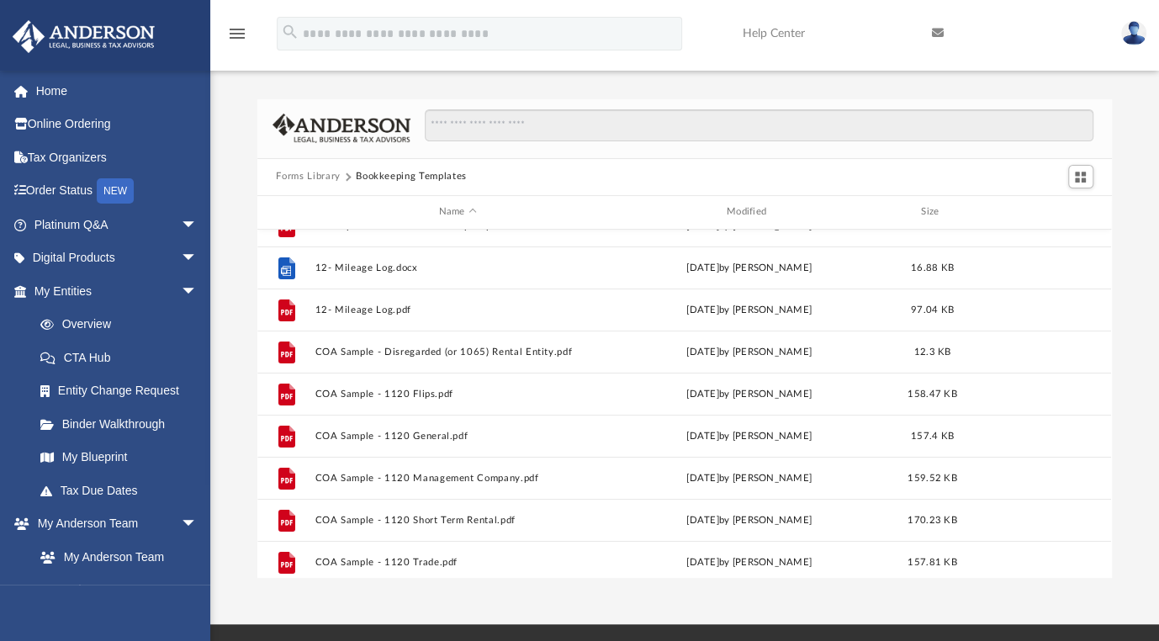
scroll to position [0, 0]
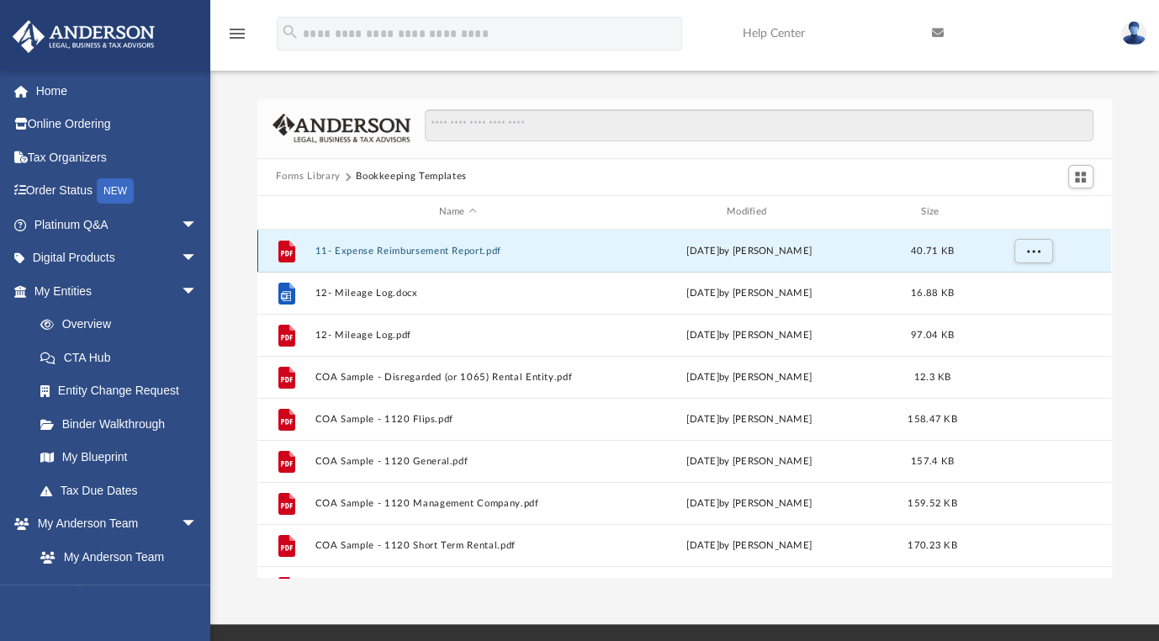
click at [409, 246] on button "11- Expense Reimbursement Report.pdf" at bounding box center [457, 251] width 284 height 11
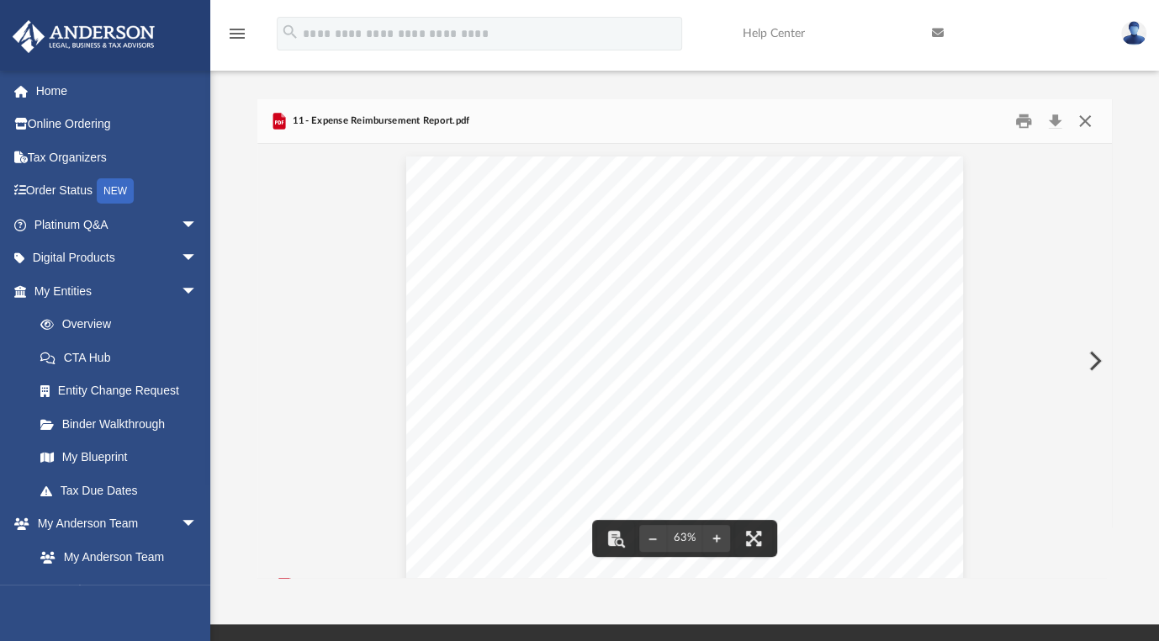
click at [1090, 125] on button "Close" at bounding box center [1084, 121] width 30 height 26
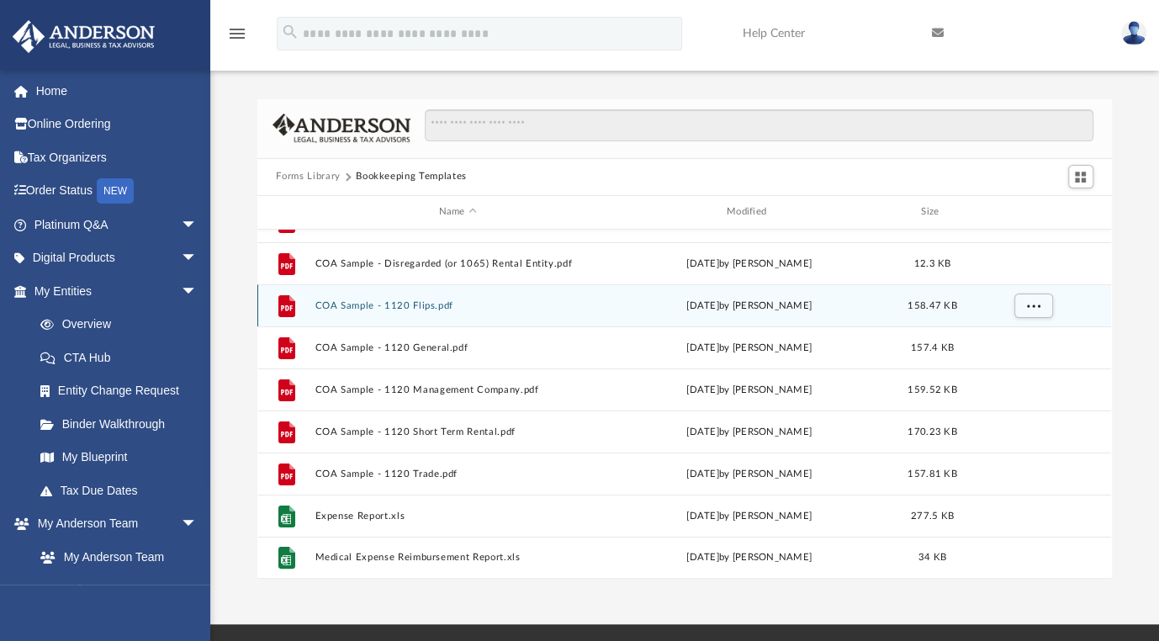
scroll to position [84, 0]
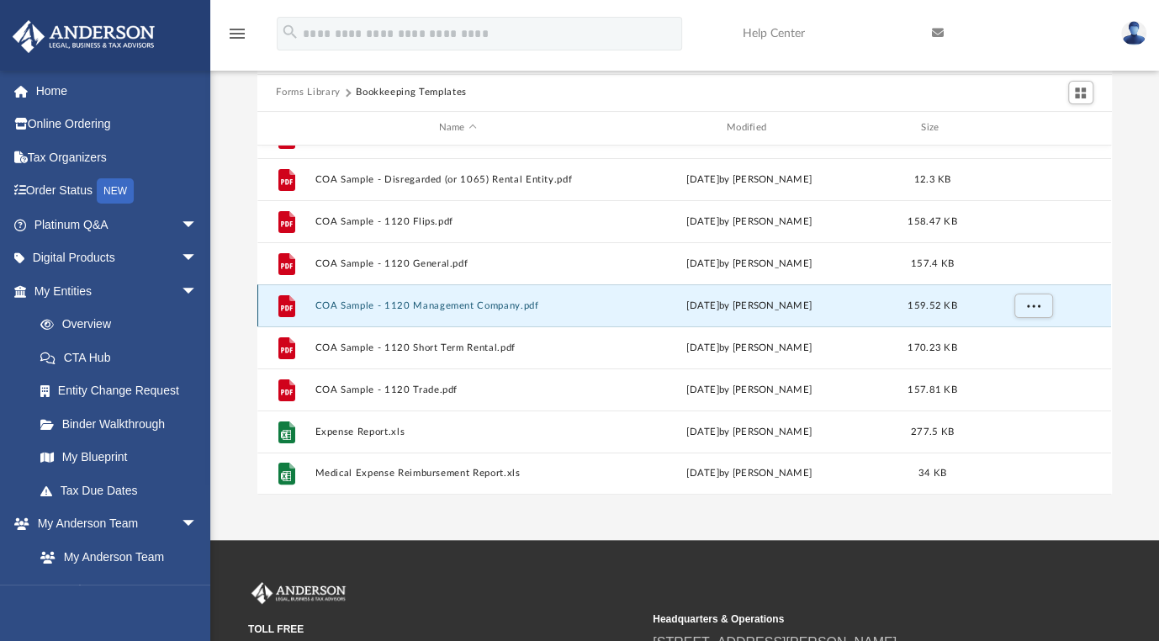
click at [422, 301] on button "COA Sample - 1120 Management Company.pdf" at bounding box center [457, 305] width 284 height 11
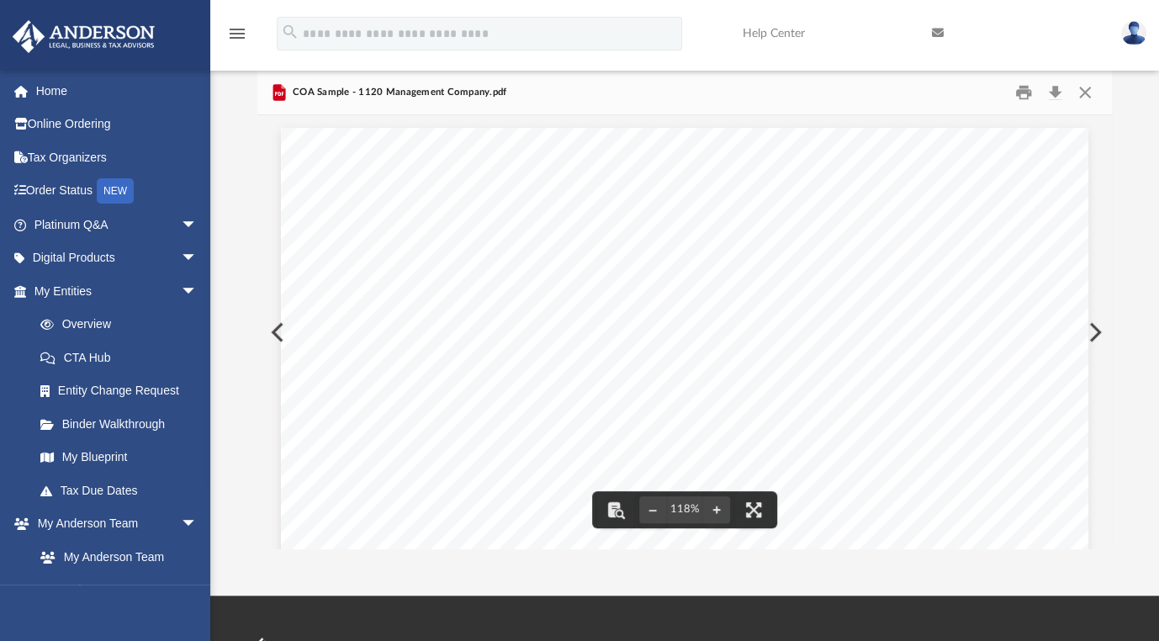
scroll to position [0, 0]
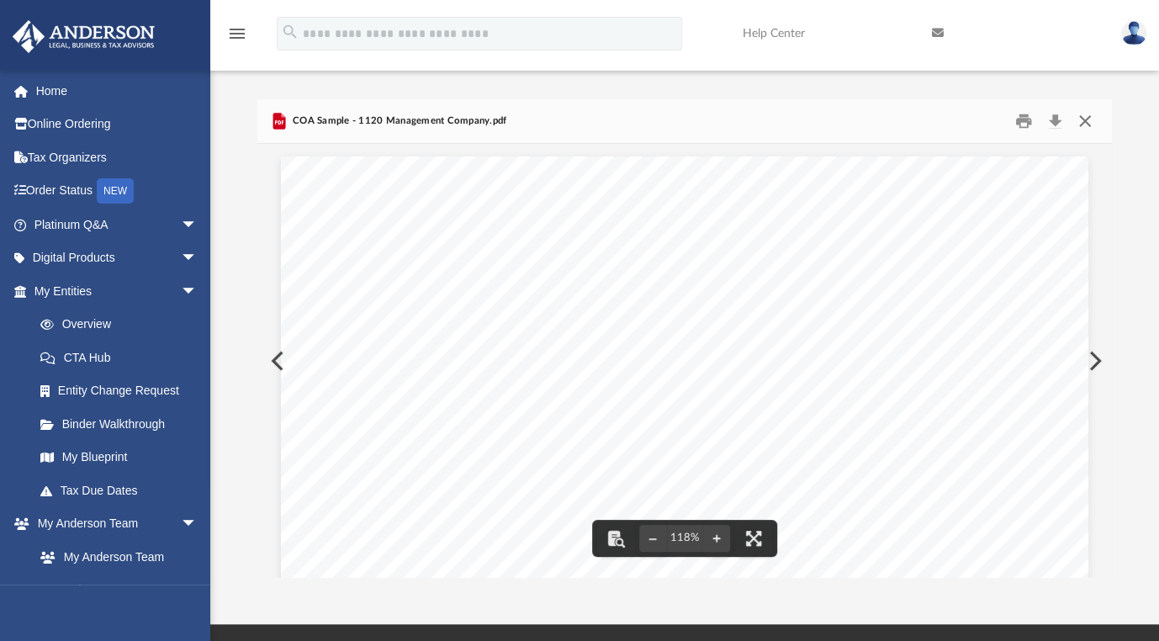
click at [1082, 125] on button "Close" at bounding box center [1084, 121] width 30 height 26
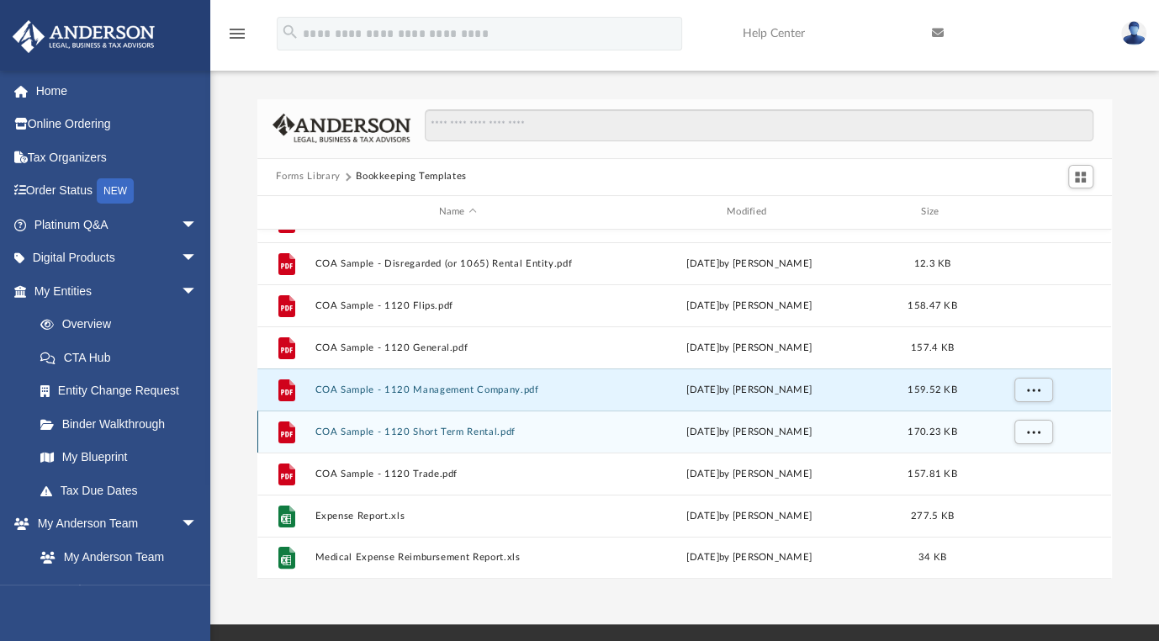
click at [369, 430] on button "COA Sample - 1120 Short Term Rental.pdf" at bounding box center [457, 431] width 284 height 11
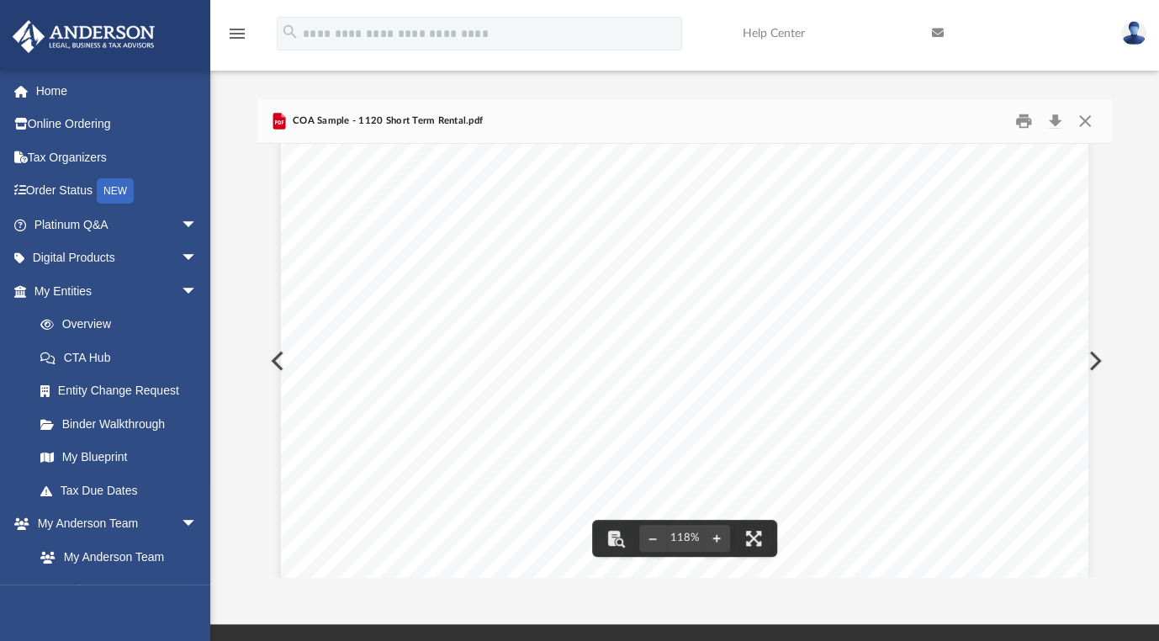
scroll to position [636, 0]
click at [1079, 129] on button "Close" at bounding box center [1084, 121] width 30 height 26
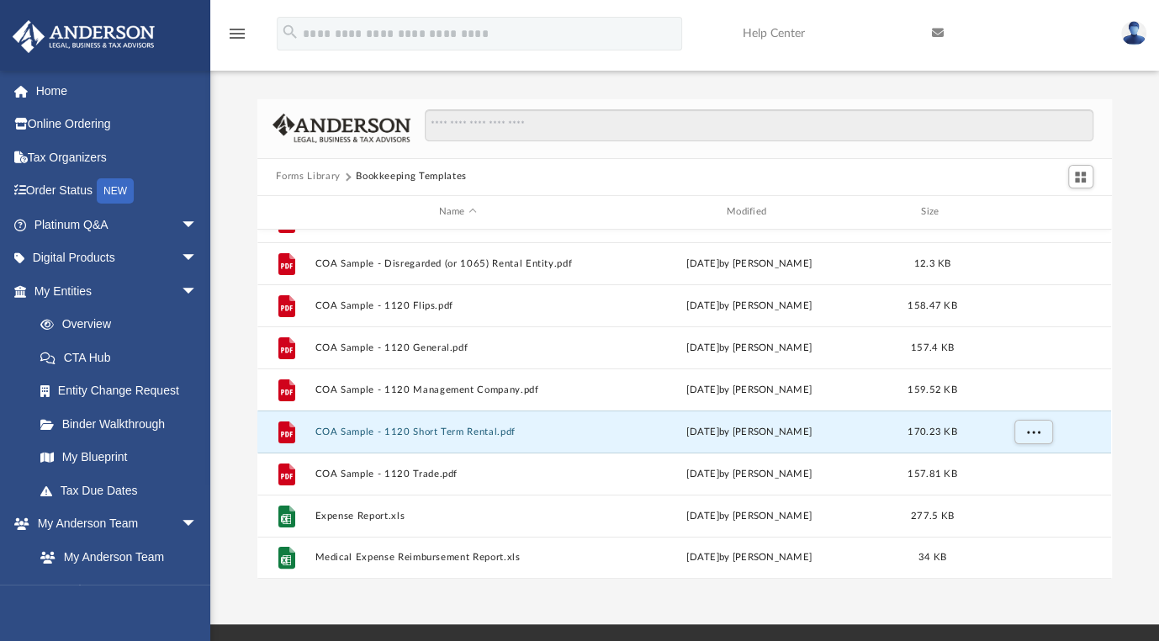
drag, startPoint x: 245, startPoint y: 498, endPoint x: 230, endPoint y: 501, distance: 14.7
click at [230, 501] on div "Forms Library Bookkeeping Templates Name Modified Size File 12- Mileage Log.doc…" at bounding box center [684, 338] width 948 height 478
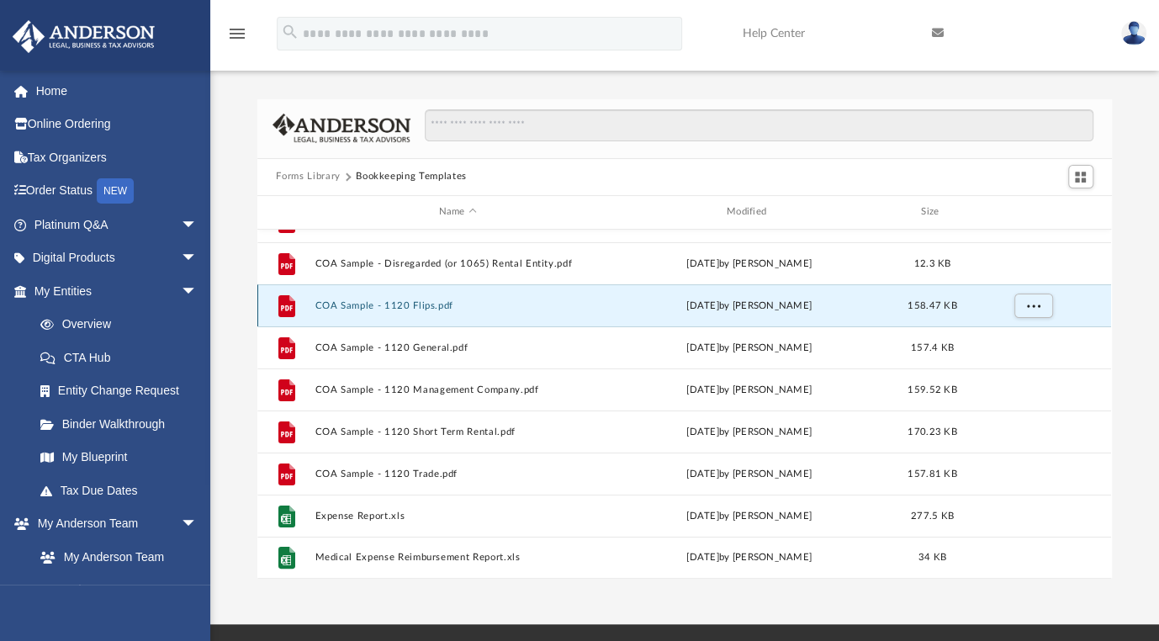
click at [353, 300] on button "COA Sample - 1120 Flips.pdf" at bounding box center [457, 305] width 284 height 11
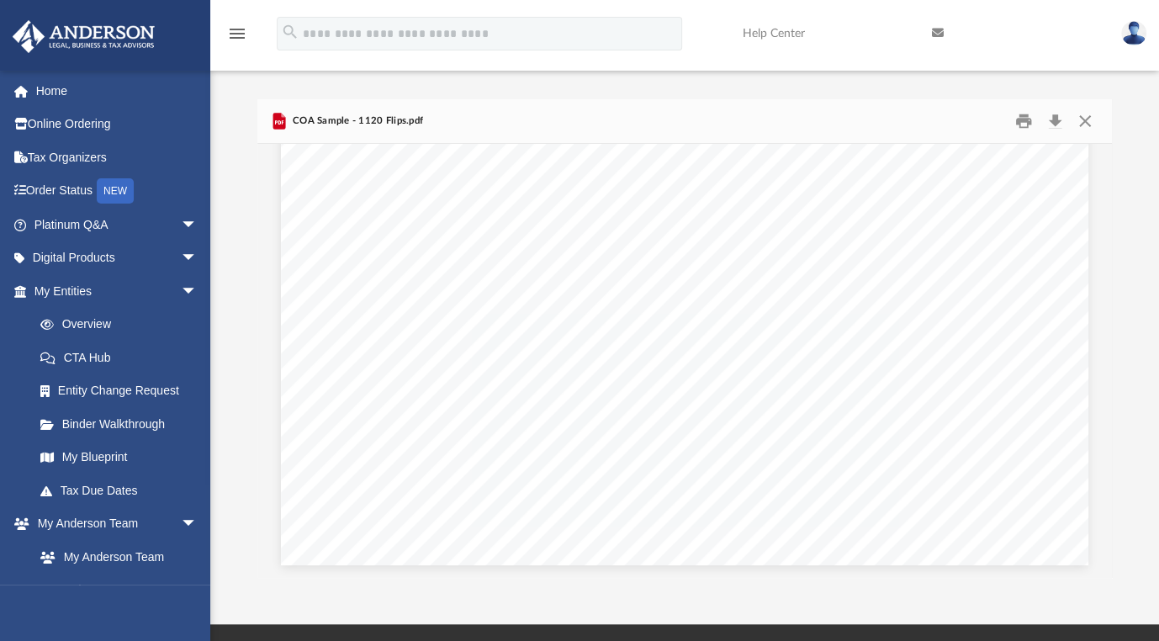
scroll to position [0, 0]
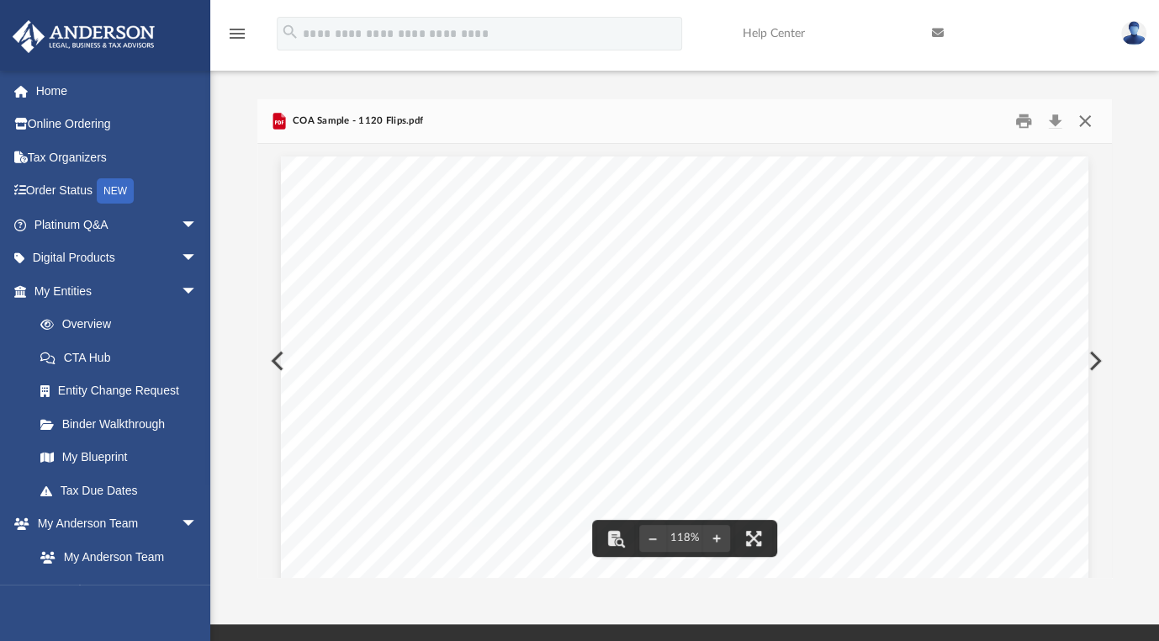
click at [1082, 116] on button "Close" at bounding box center [1084, 121] width 30 height 26
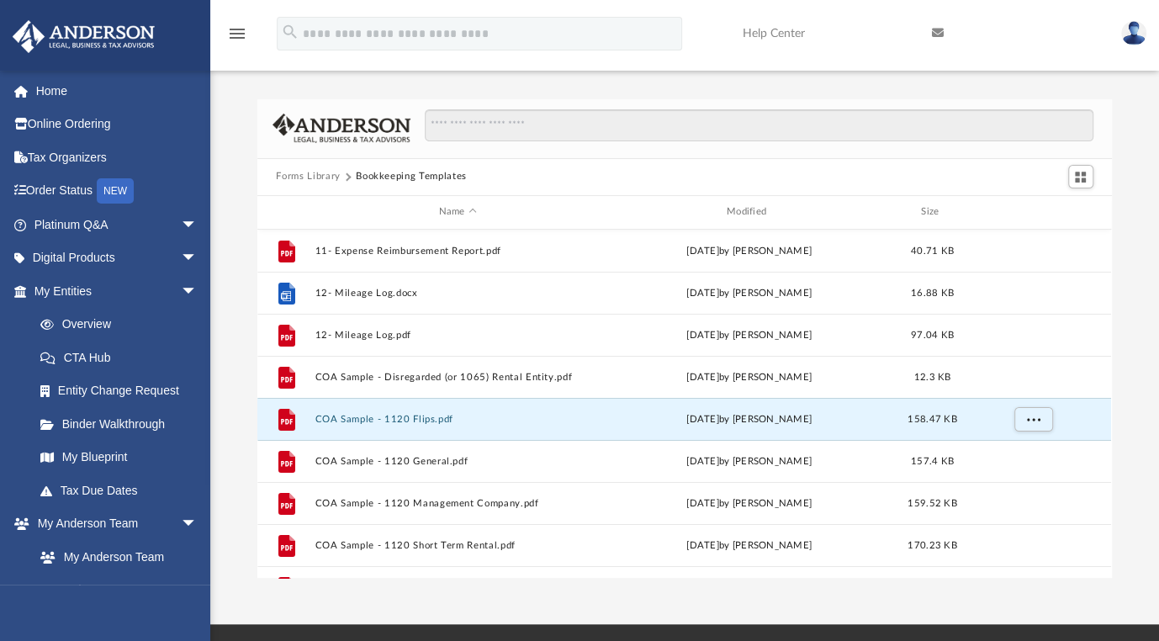
click at [283, 172] on button "Forms Library" at bounding box center [308, 176] width 64 height 15
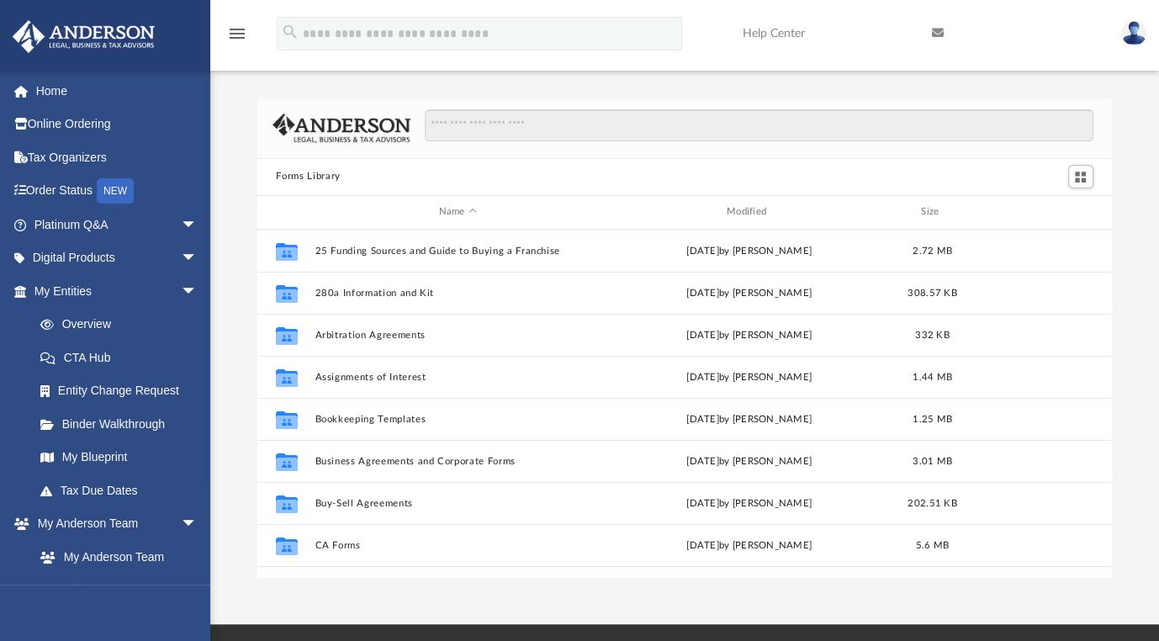
drag, startPoint x: 242, startPoint y: 213, endPoint x: 220, endPoint y: 245, distance: 38.7
click at [220, 245] on div "Forms Library Name Modified Size Collaborated Folder 25 Funding Sources and Gui…" at bounding box center [684, 338] width 948 height 478
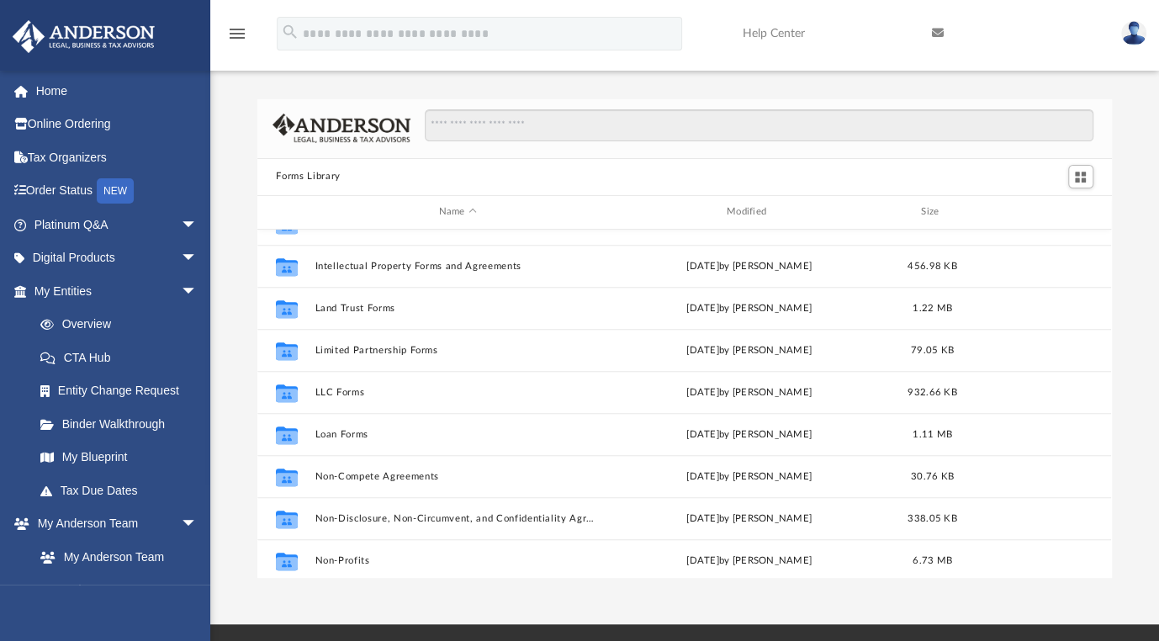
scroll to position [673, 0]
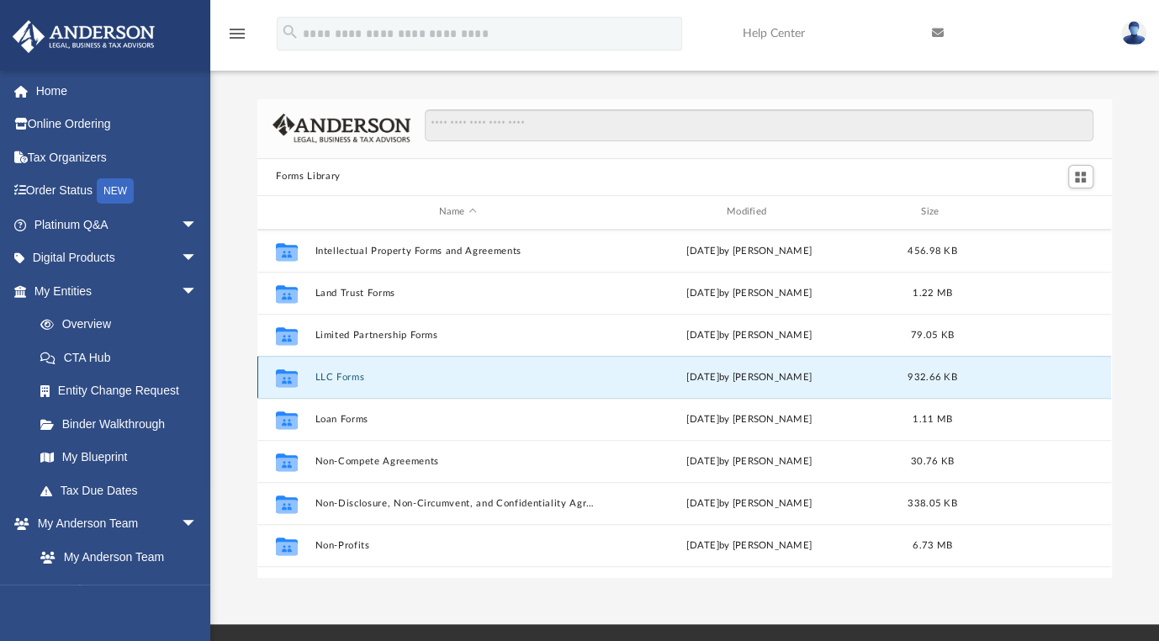
click at [335, 374] on button "LLC Forms" at bounding box center [457, 377] width 284 height 11
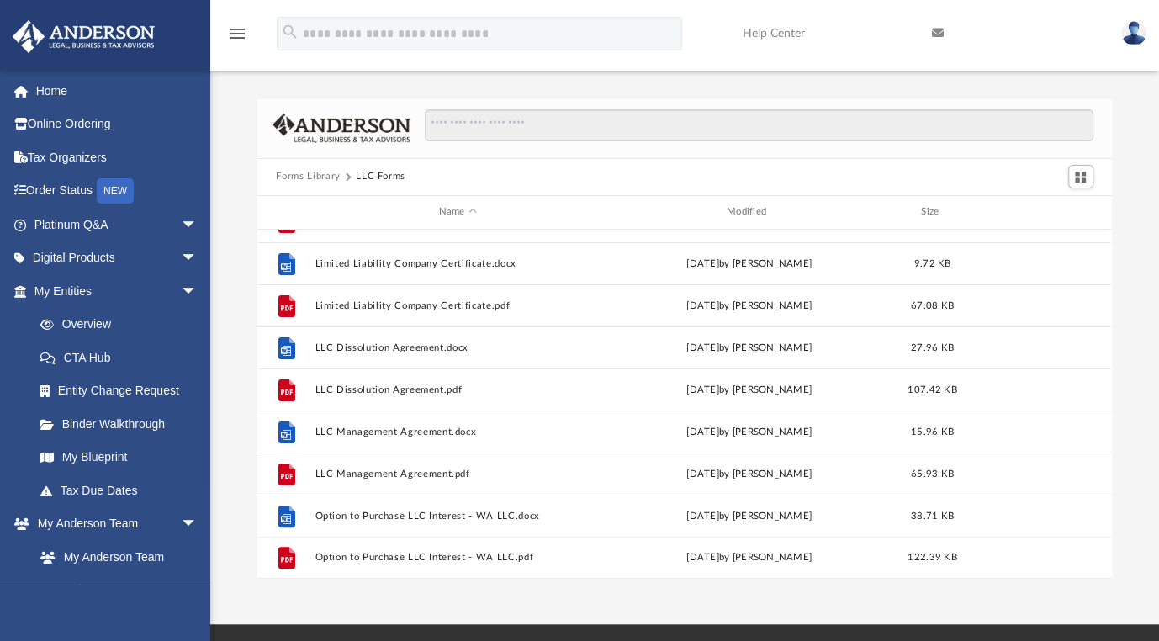
scroll to position [0, 0]
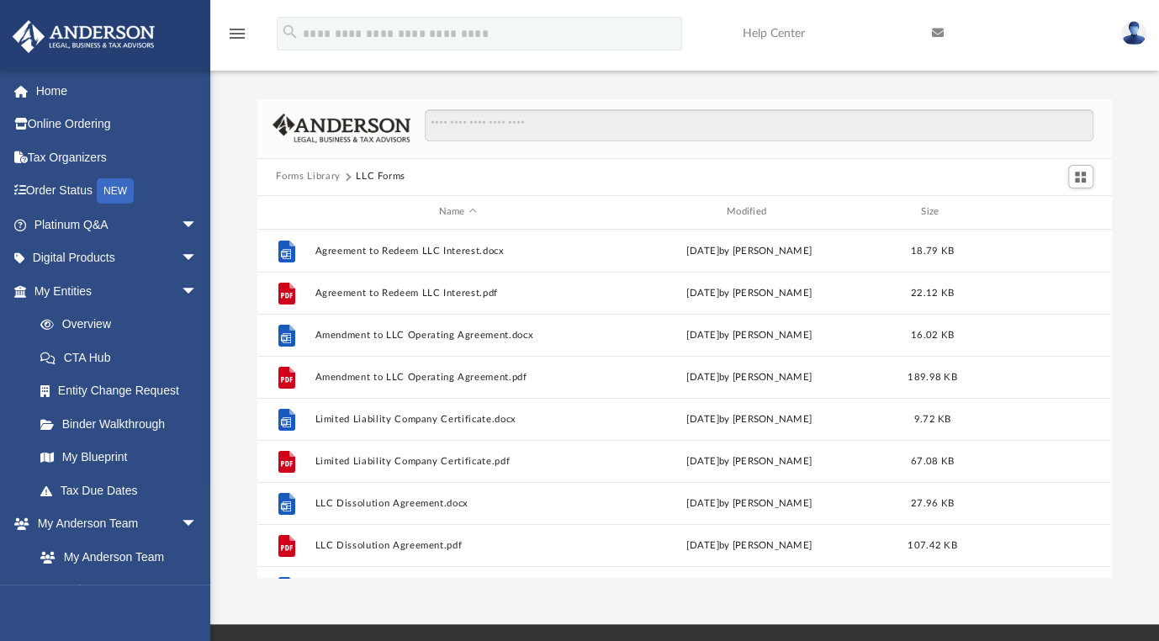
click at [298, 171] on button "Forms Library" at bounding box center [308, 176] width 64 height 15
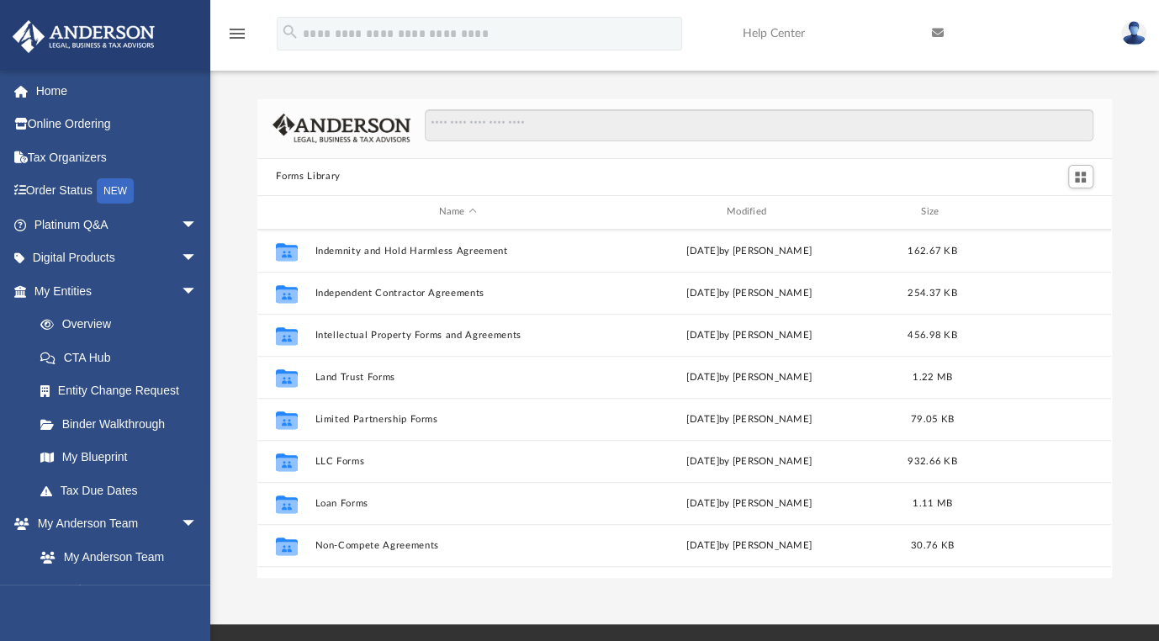
scroll to position [673, 0]
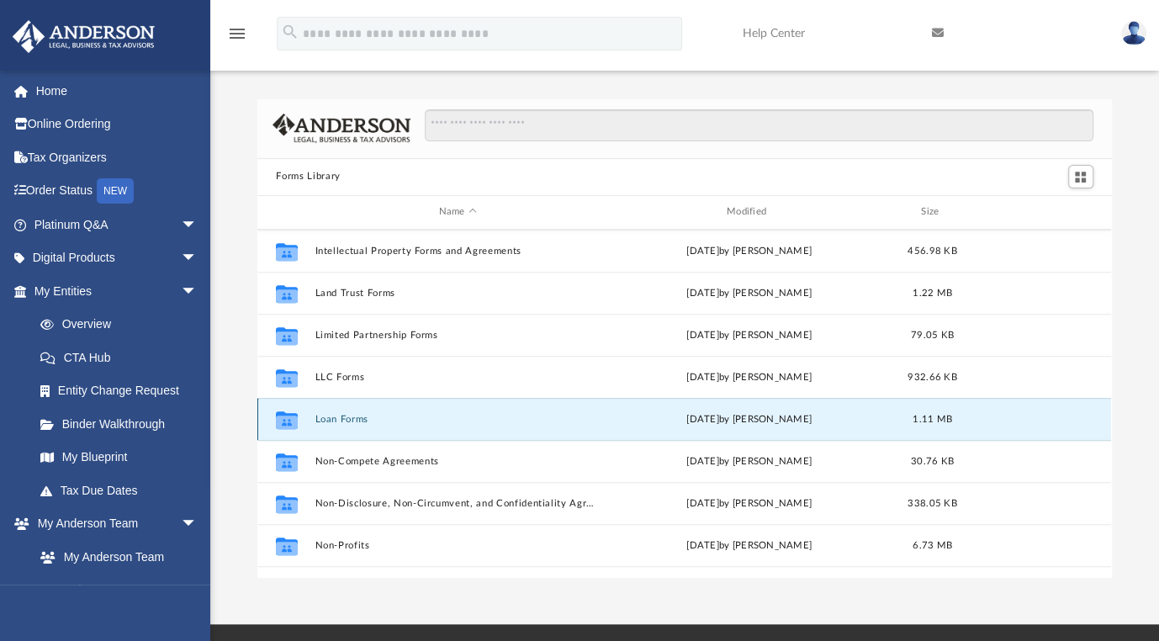
click at [357, 418] on button "Loan Forms" at bounding box center [457, 419] width 284 height 11
click at [347, 418] on button "Loan Forms" at bounding box center [457, 419] width 284 height 11
click at [332, 418] on button "Loan Forms" at bounding box center [457, 419] width 284 height 11
click at [330, 418] on button "Loan Forms" at bounding box center [457, 419] width 284 height 11
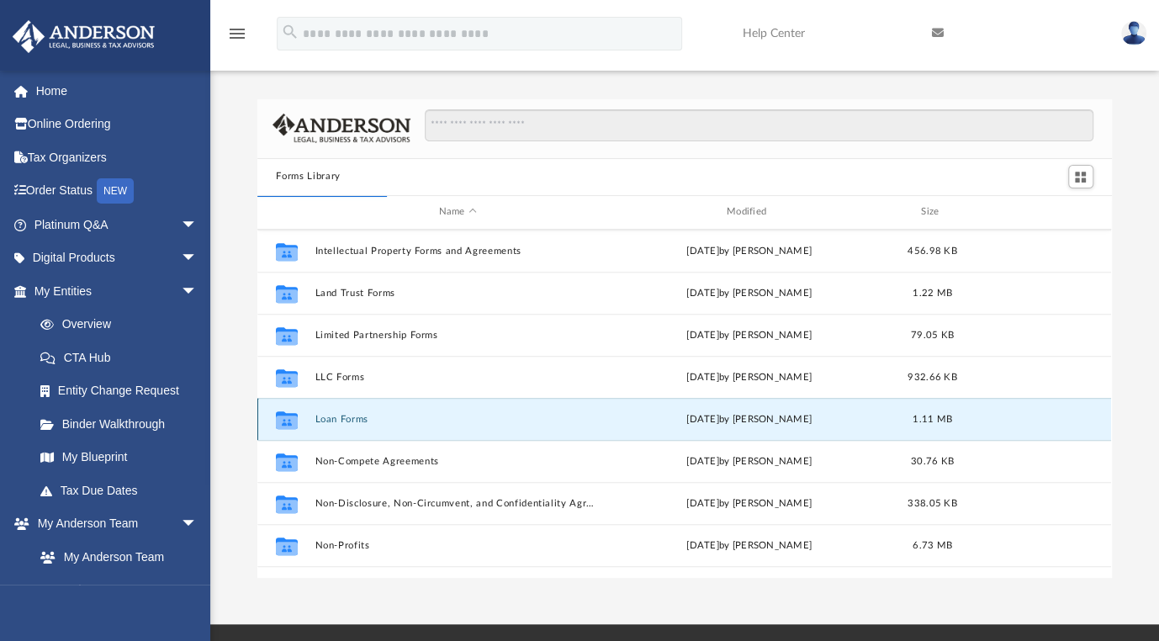
click at [288, 417] on icon "grid" at bounding box center [287, 421] width 22 height 13
click at [240, 410] on div "Forms Library Name Modified Size Collaborated Folder Independent Contractor Agr…" at bounding box center [684, 338] width 948 height 478
click at [324, 420] on button "Loan Forms" at bounding box center [457, 419] width 284 height 11
click at [323, 420] on button "Loan Forms" at bounding box center [457, 419] width 284 height 11
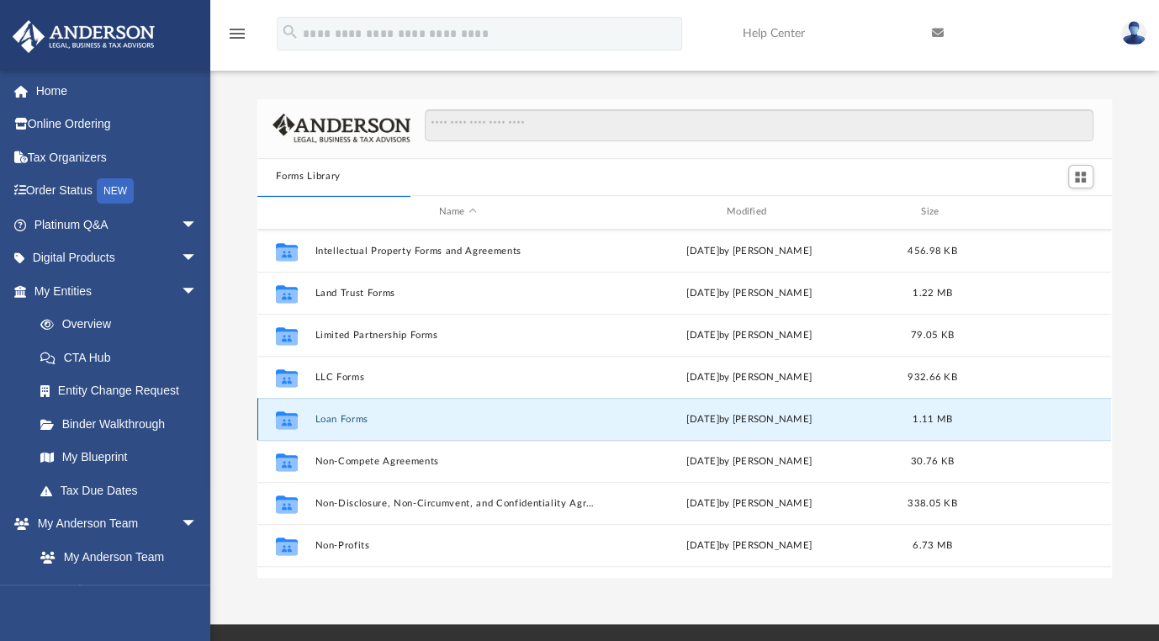
click at [323, 420] on button "Loan Forms" at bounding box center [457, 419] width 284 height 11
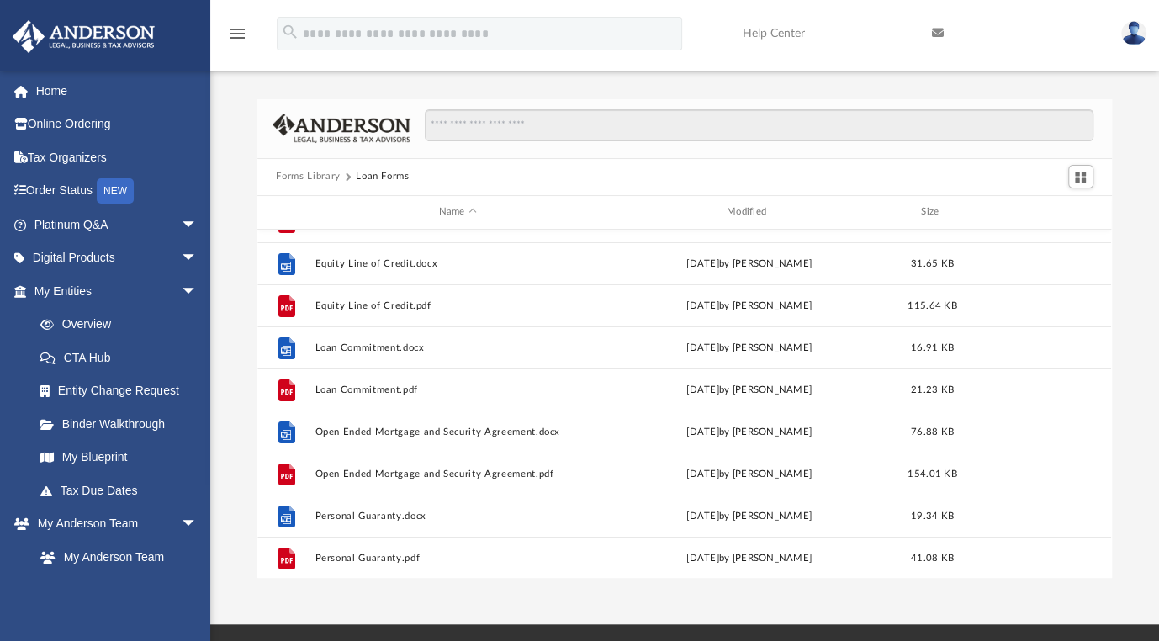
scroll to position [0, 0]
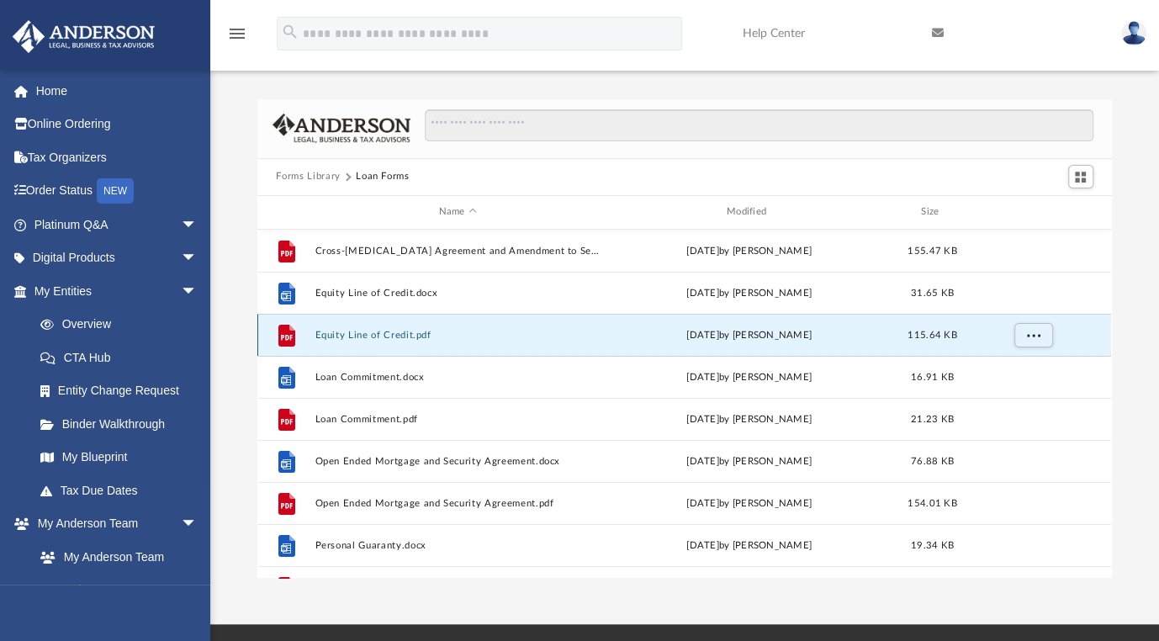
click at [348, 334] on button "Equity Line of Credit.pdf" at bounding box center [457, 335] width 284 height 11
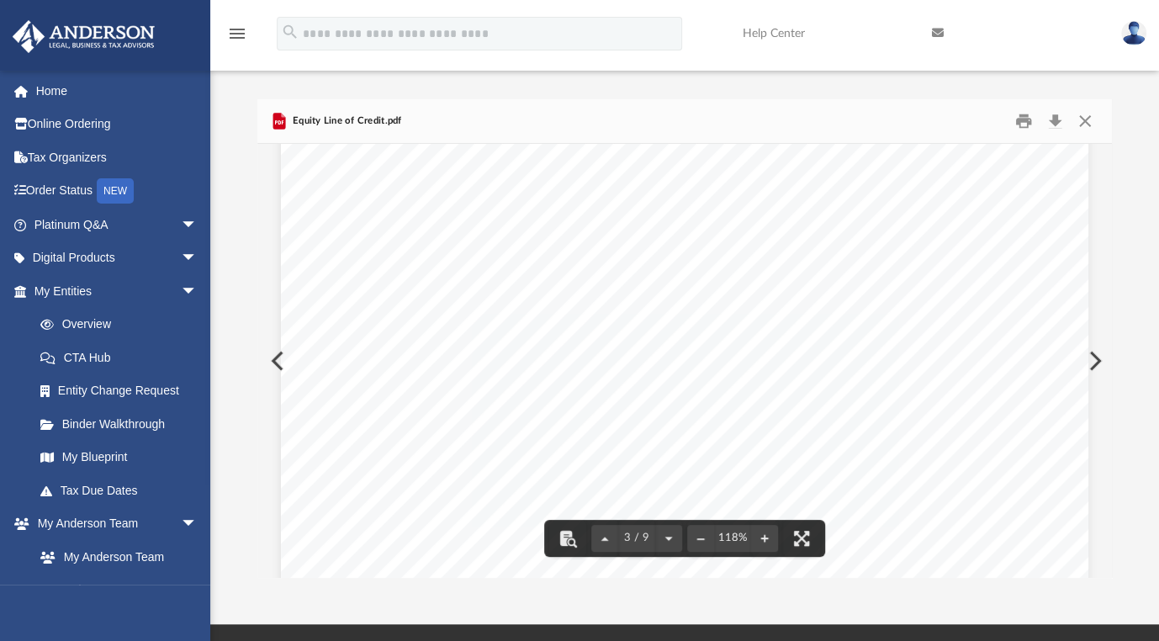
scroll to position [1682, 0]
drag, startPoint x: 1078, startPoint y: 126, endPoint x: 1066, endPoint y: 125, distance: 11.8
click at [1077, 125] on button "Close" at bounding box center [1084, 121] width 30 height 26
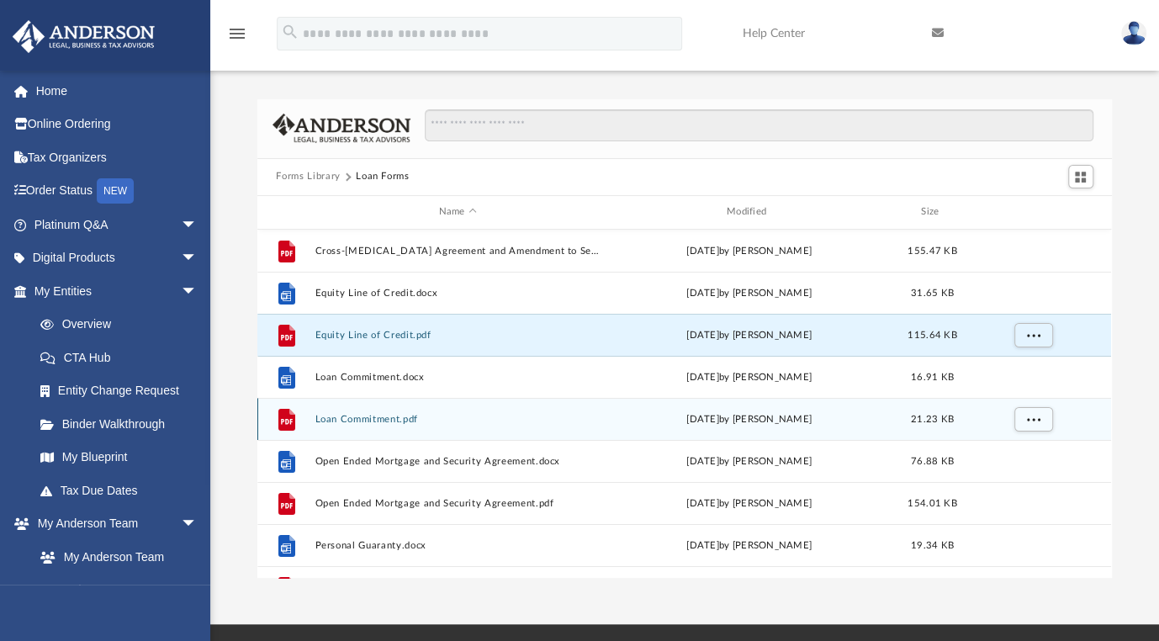
click at [348, 419] on button "Loan Commitment.pdf" at bounding box center [457, 419] width 284 height 11
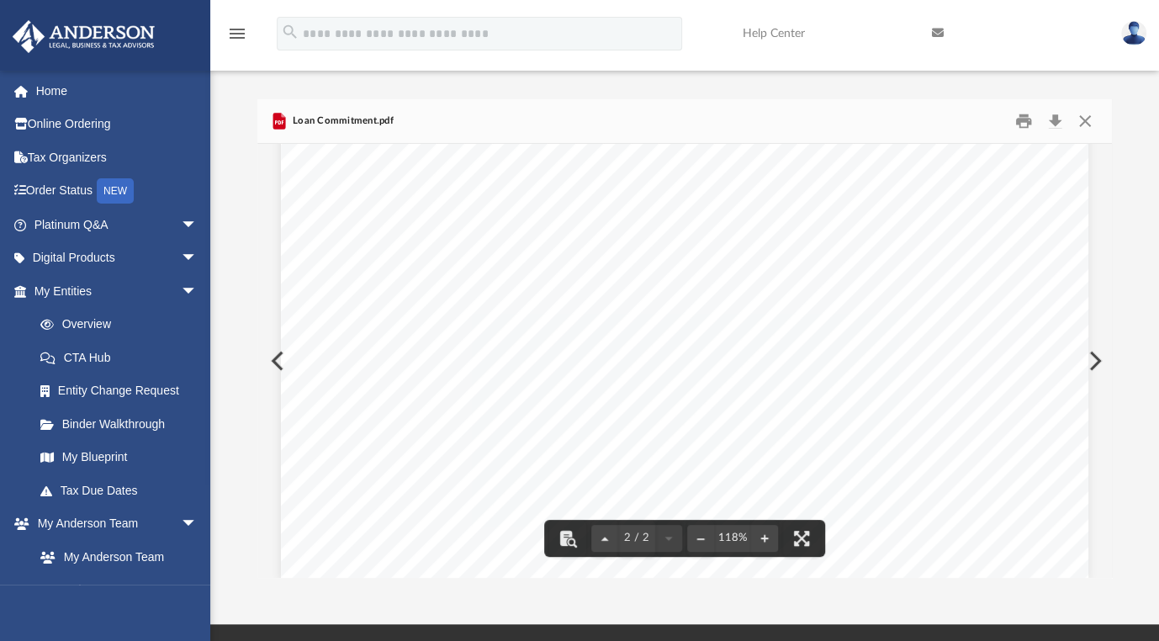
scroll to position [1705, 0]
click at [1088, 119] on button "Close" at bounding box center [1084, 121] width 30 height 26
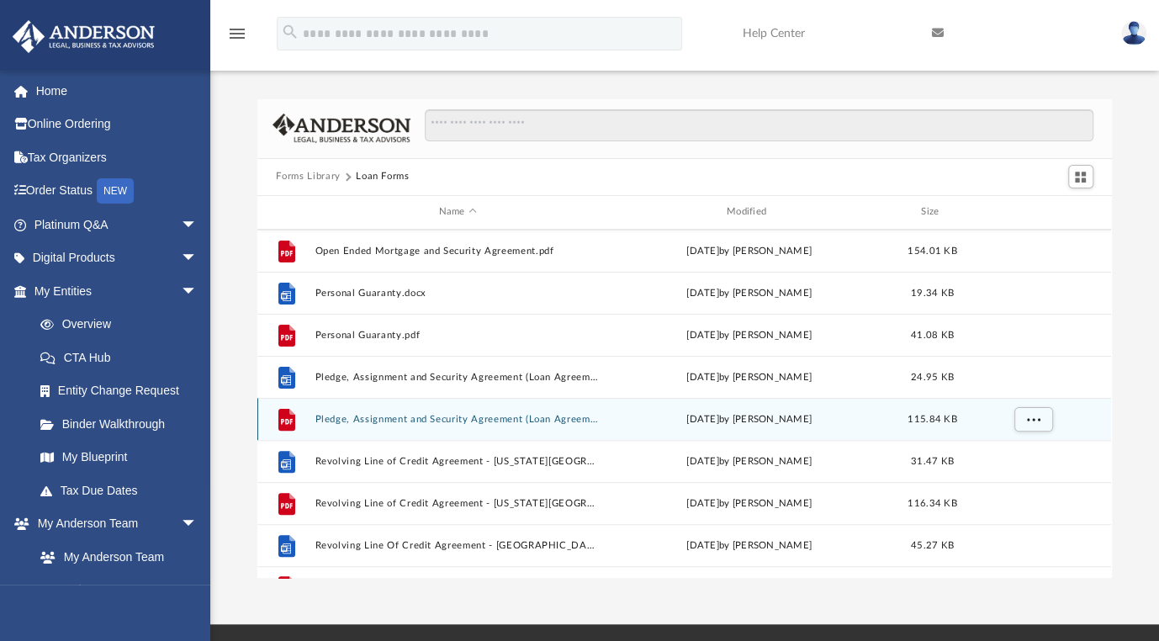
scroll to position [282, 0]
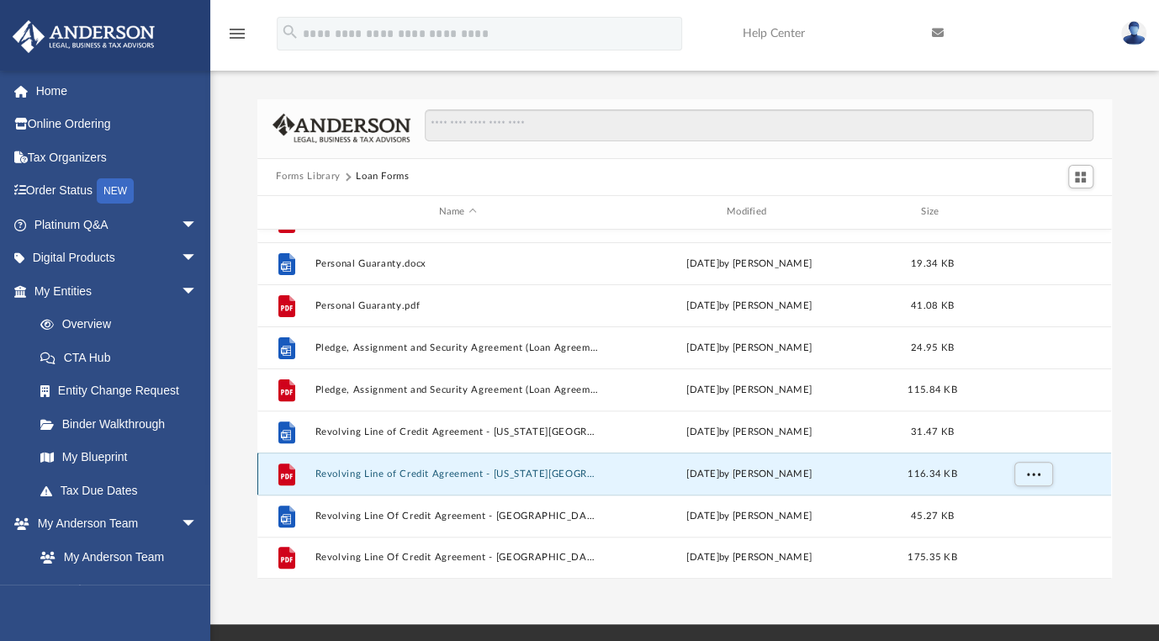
click at [363, 473] on button "Revolving Line of Credit Agreement - [US_STATE][GEOGRAPHIC_DATA]pdf" at bounding box center [457, 473] width 284 height 11
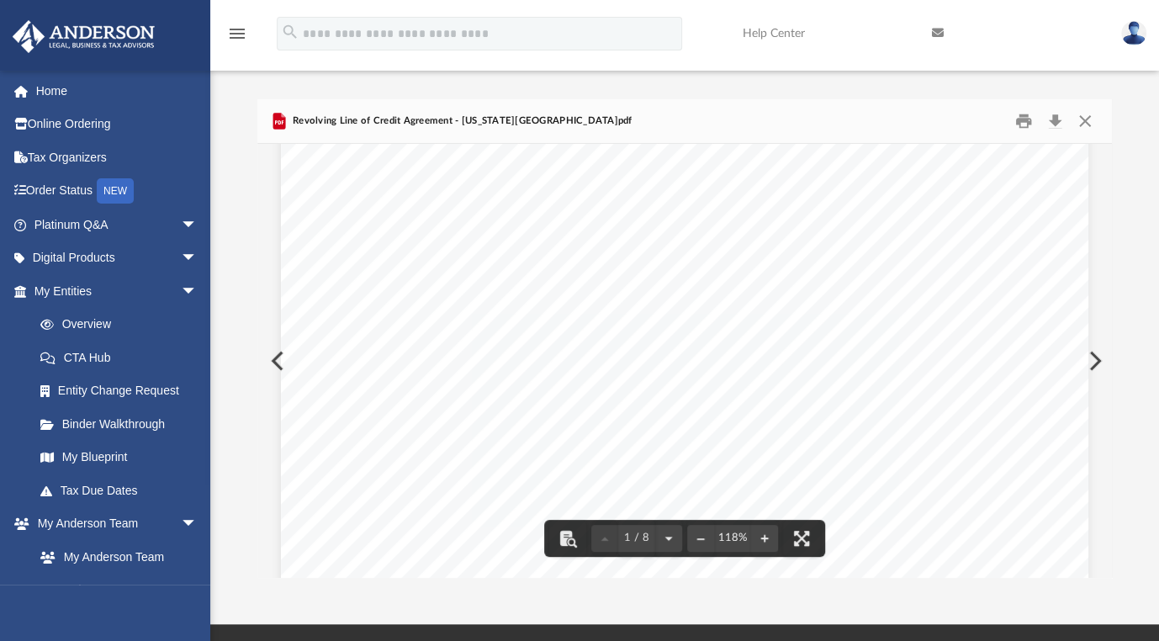
scroll to position [0, 0]
click at [1090, 122] on button "Close" at bounding box center [1084, 121] width 30 height 26
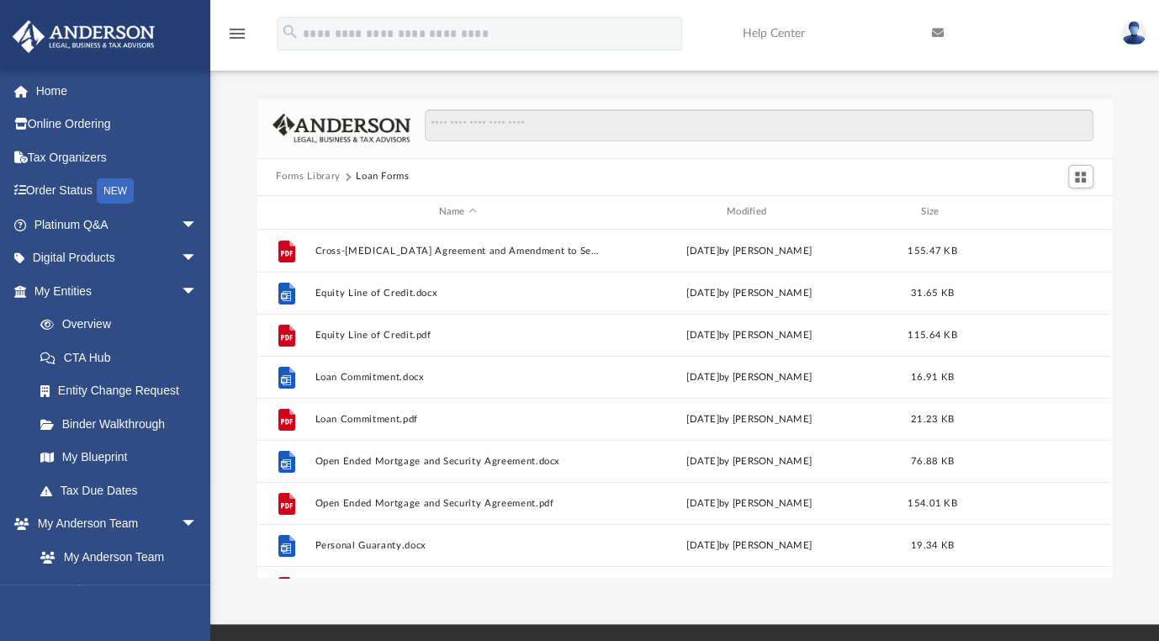
click at [288, 176] on button "Forms Library" at bounding box center [308, 176] width 64 height 15
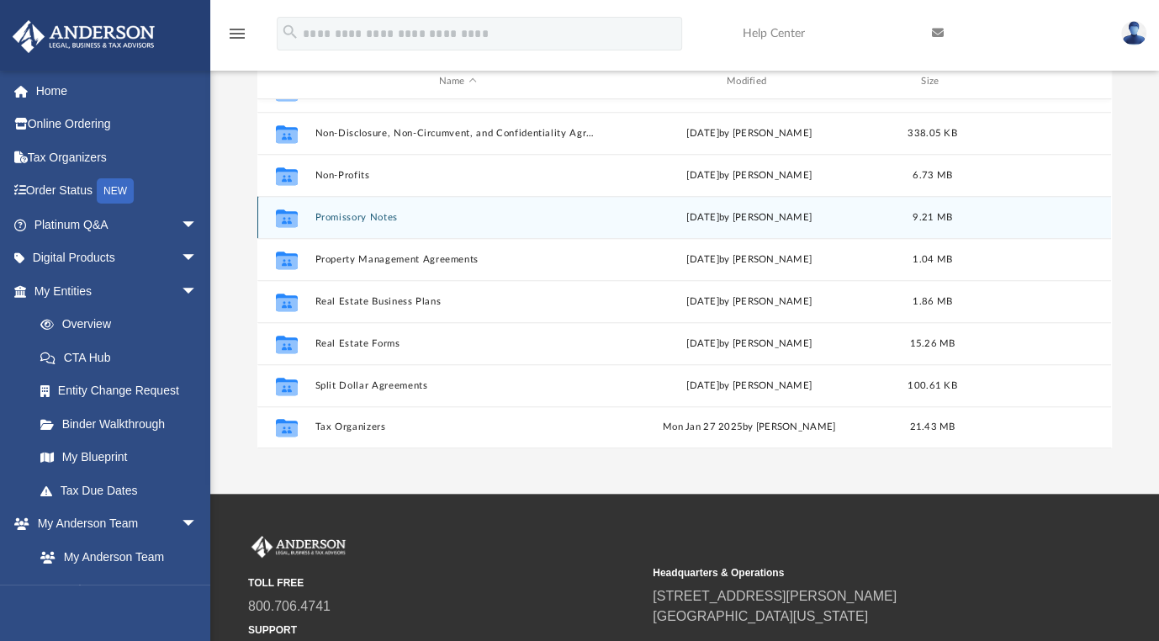
scroll to position [283, 0]
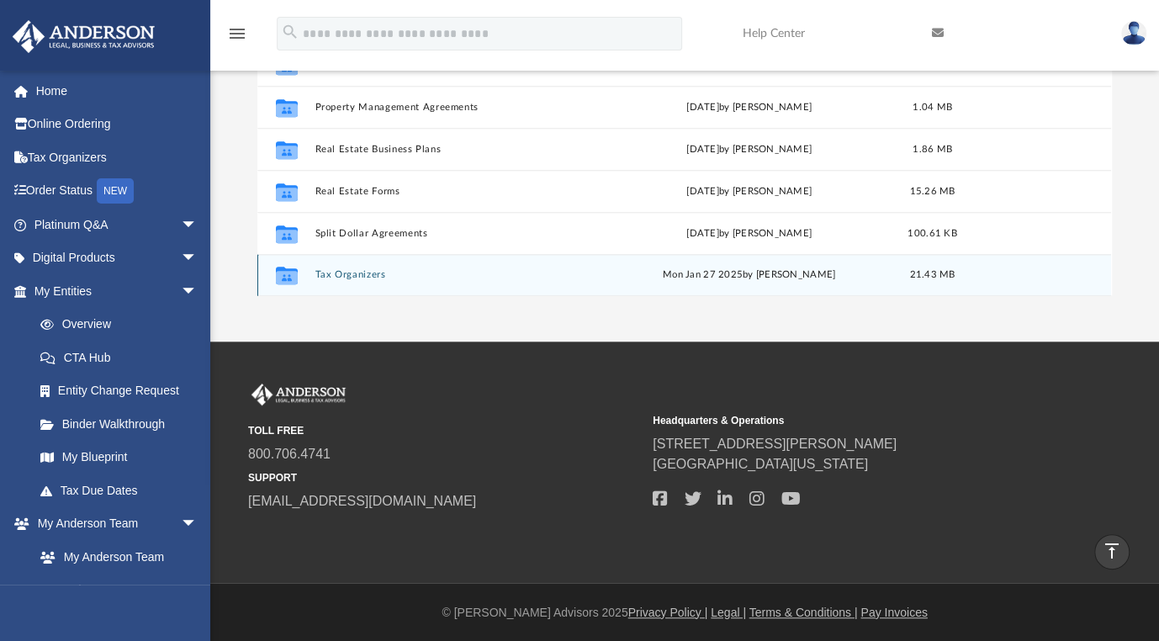
click at [357, 271] on button "Tax Organizers" at bounding box center [457, 274] width 284 height 11
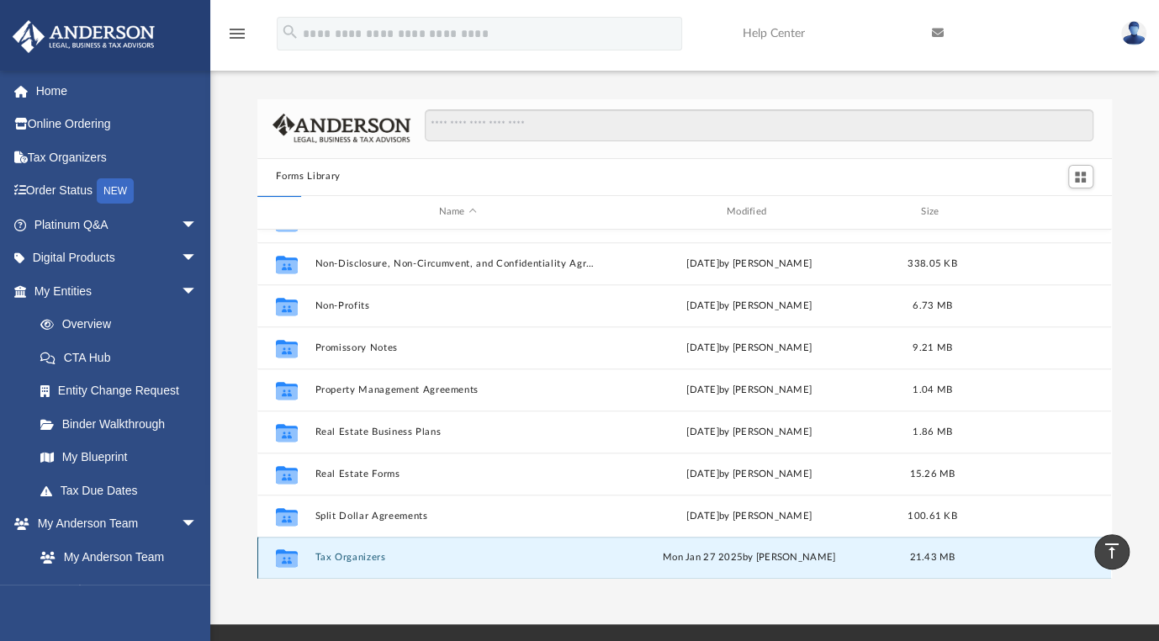
scroll to position [0, 0]
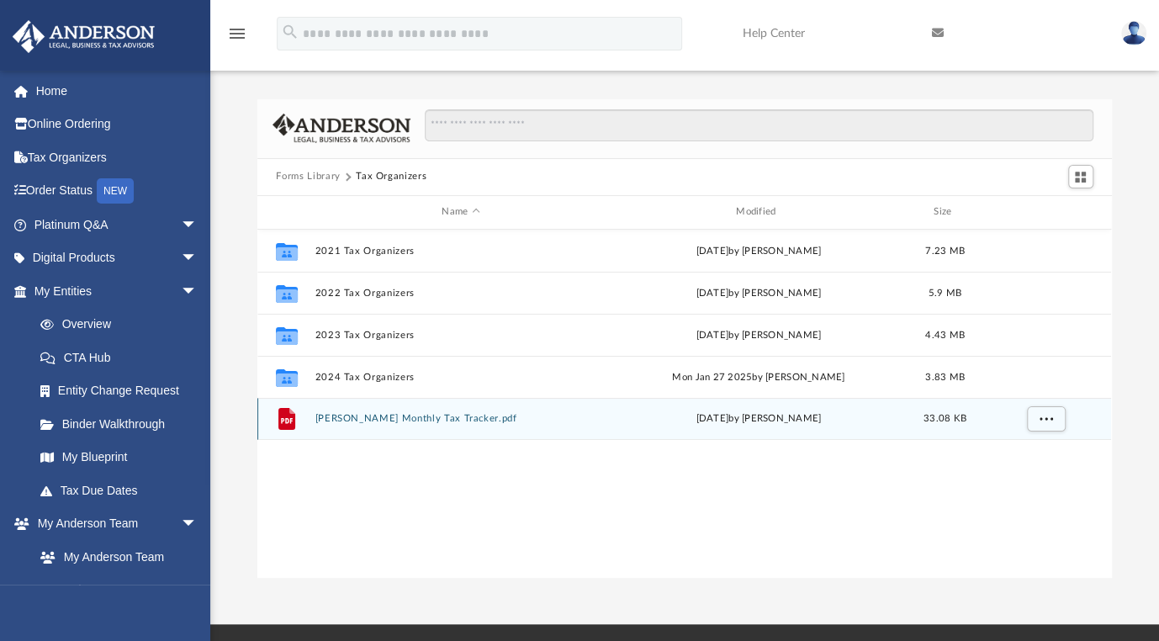
click at [393, 425] on div "File [PERSON_NAME] Monthly Tax Tracker.pdf [DATE] by [PERSON_NAME] 33.08 KB" at bounding box center [683, 419] width 853 height 42
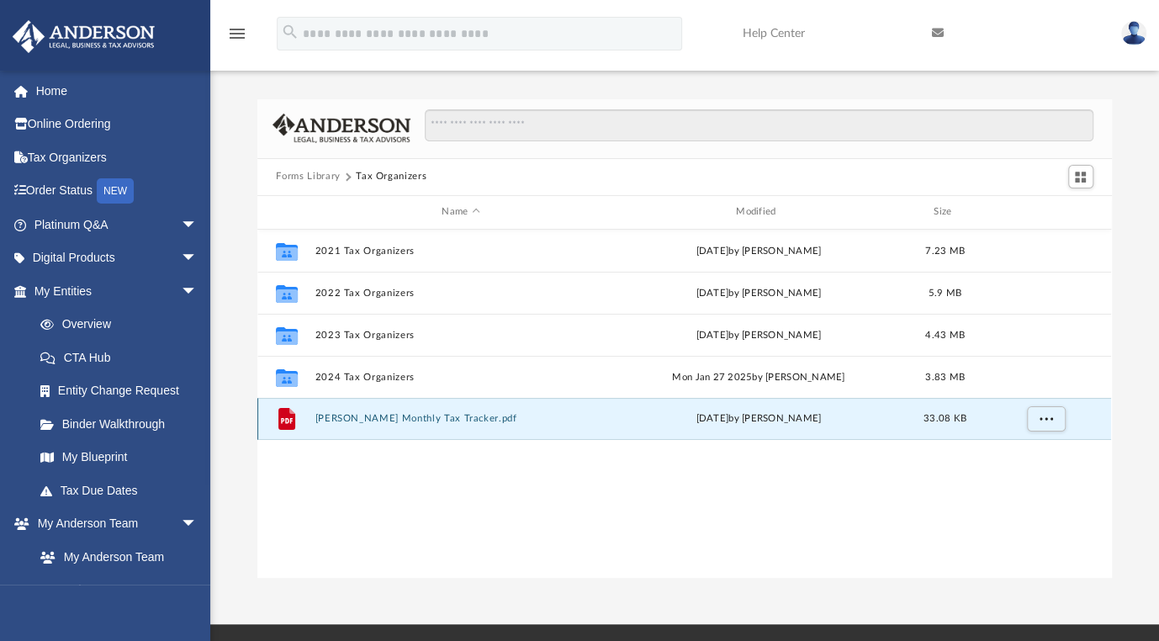
click at [371, 415] on button "[PERSON_NAME] Monthly Tax Tracker.pdf" at bounding box center [460, 418] width 291 height 11
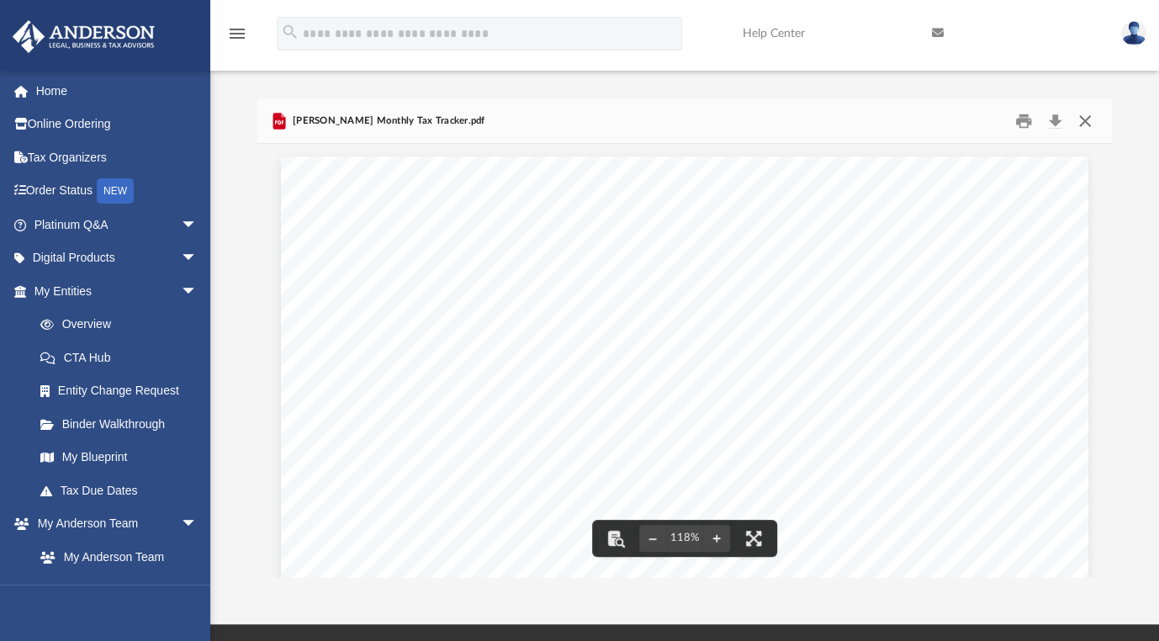
click at [1085, 126] on button "Close" at bounding box center [1084, 121] width 30 height 26
